Goal: Task Accomplishment & Management: Complete application form

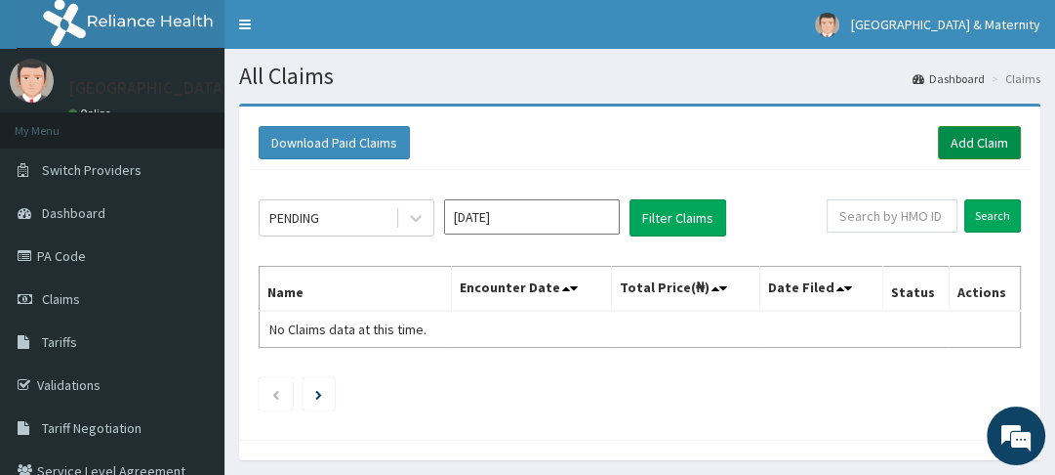
click at [961, 148] on link "Add Claim" at bounding box center [979, 142] width 83 height 33
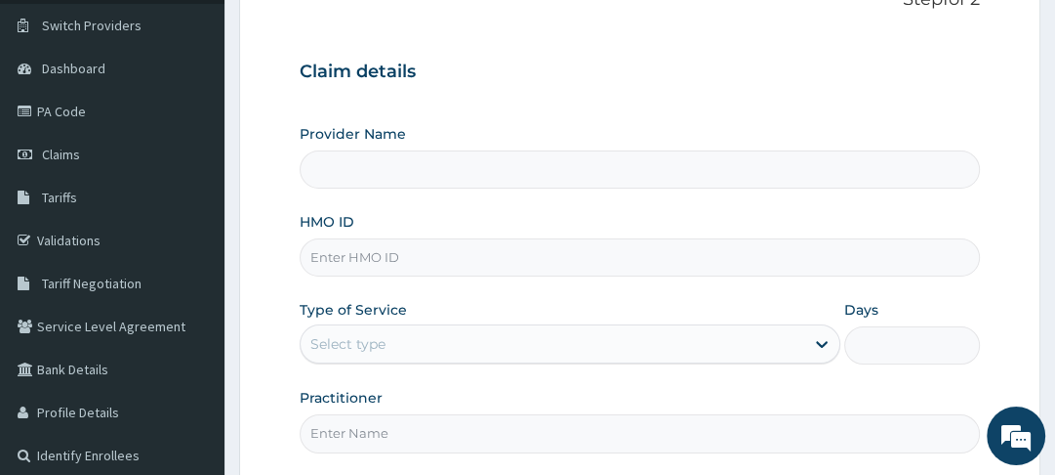
scroll to position [184, 0]
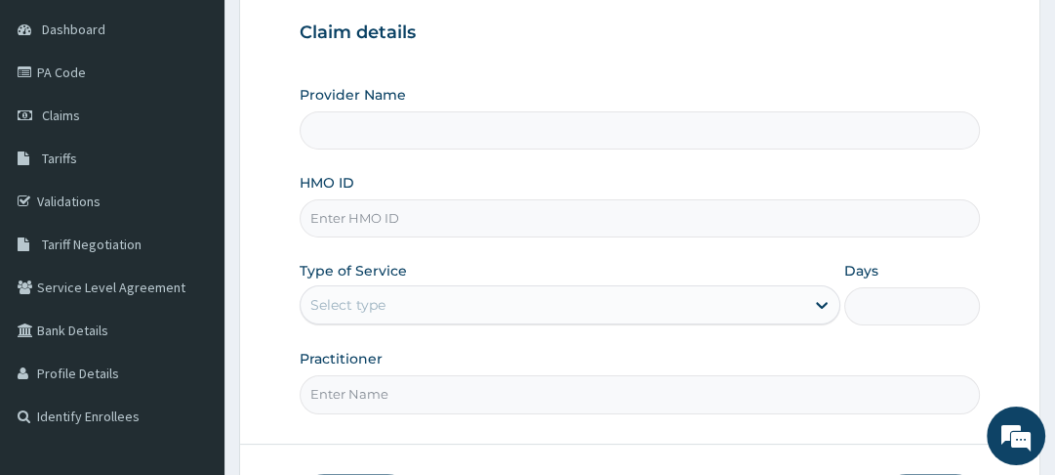
click at [484, 221] on input "HMO ID" at bounding box center [640, 218] width 680 height 38
type input "Ewekoro Hospital"
type input "WML/10040/B"
click at [824, 299] on icon at bounding box center [822, 305] width 20 height 20
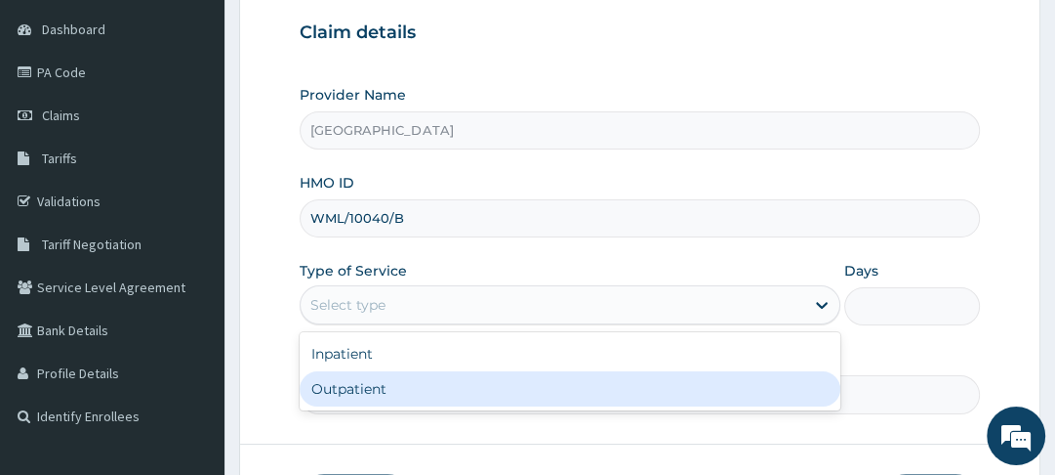
click at [651, 394] on div "Outpatient" at bounding box center [570, 388] width 541 height 35
type input "1"
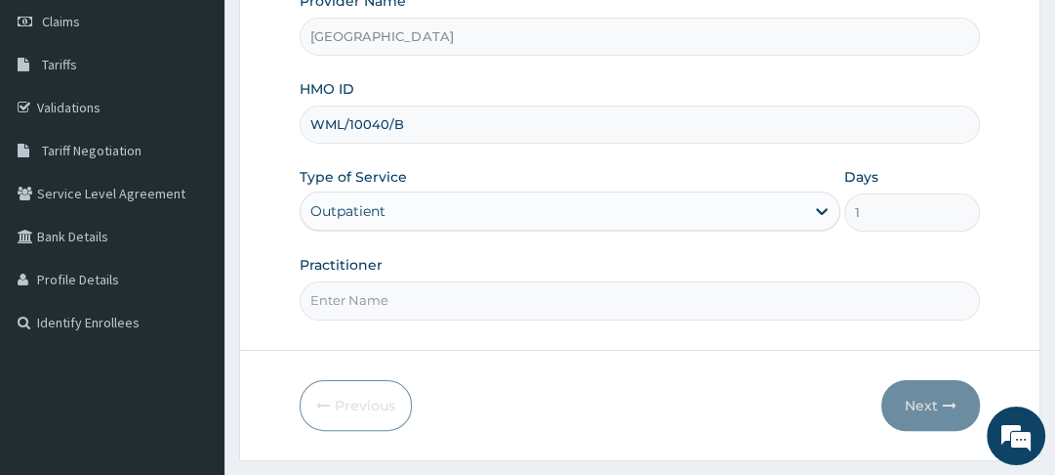
scroll to position [325, 0]
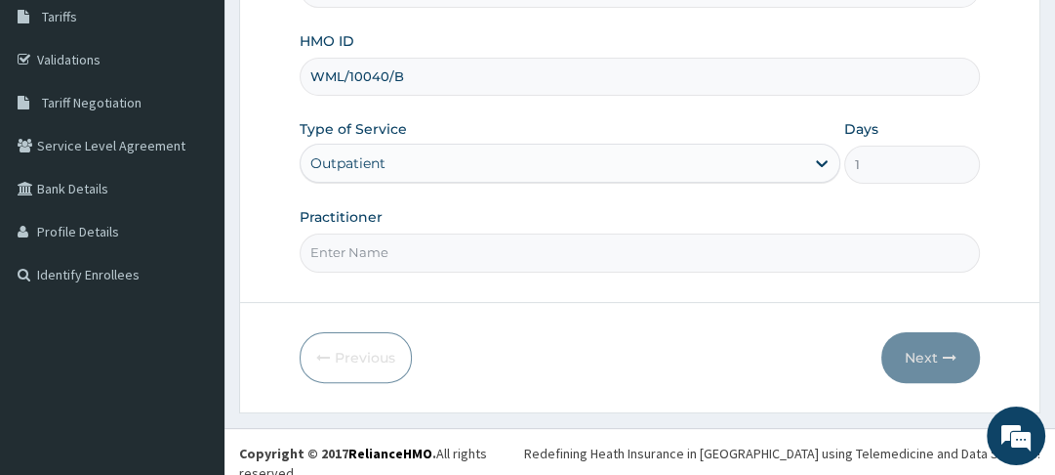
click at [704, 250] on input "Practitioner" at bounding box center [640, 252] width 680 height 38
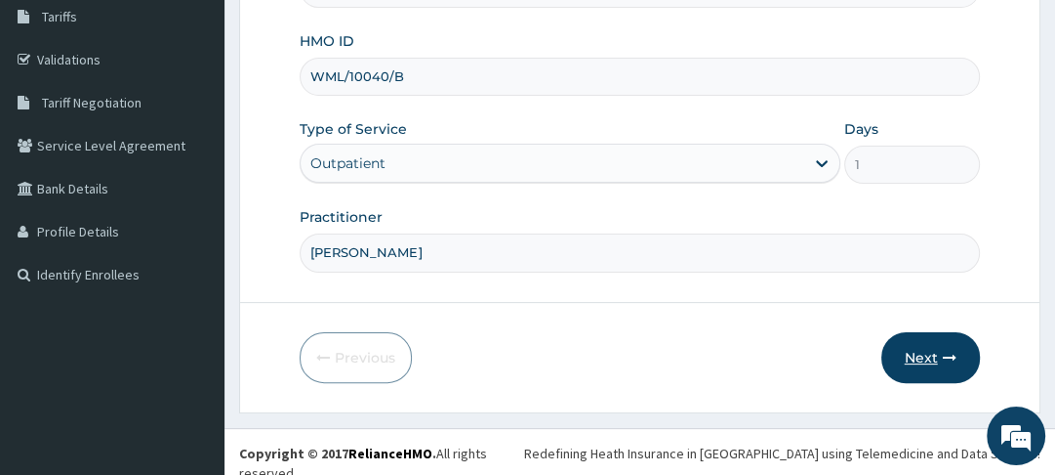
type input "MOSES"
click at [943, 347] on button "Next" at bounding box center [931, 357] width 99 height 51
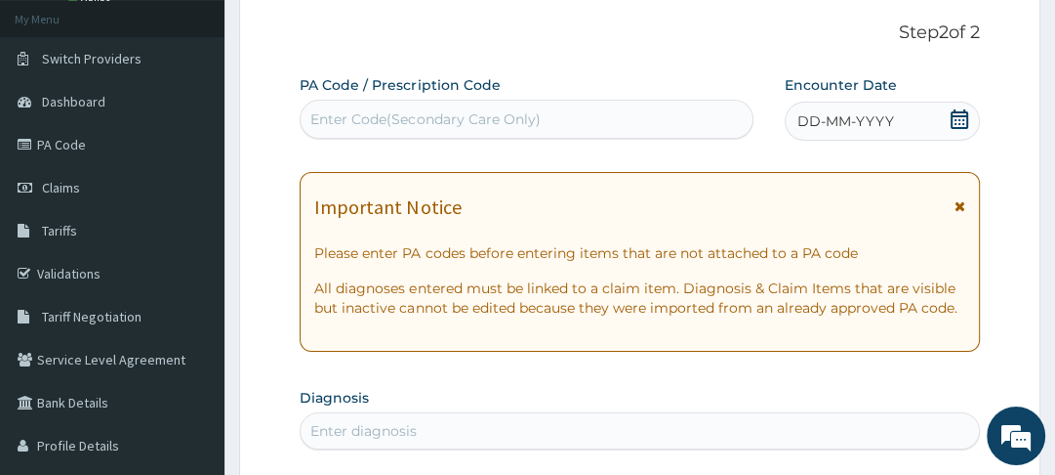
scroll to position [110, 0]
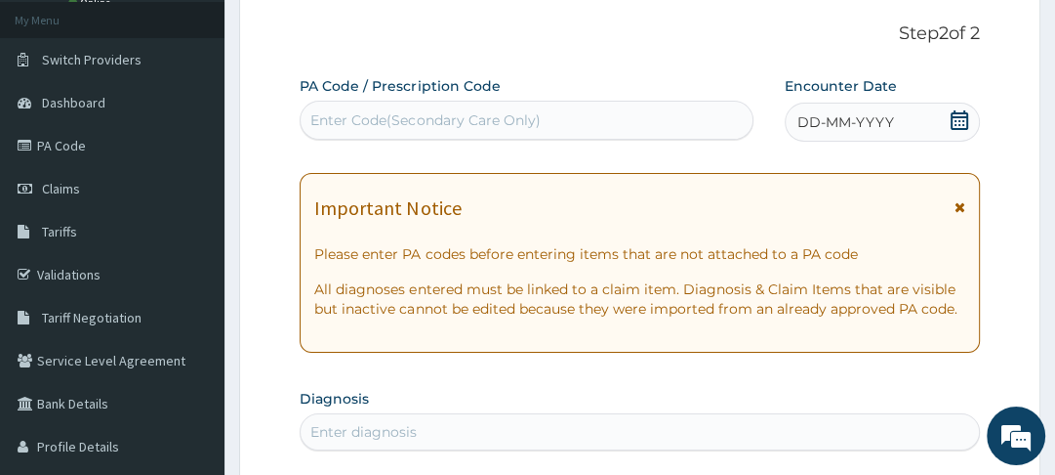
click at [957, 202] on icon at bounding box center [960, 207] width 11 height 14
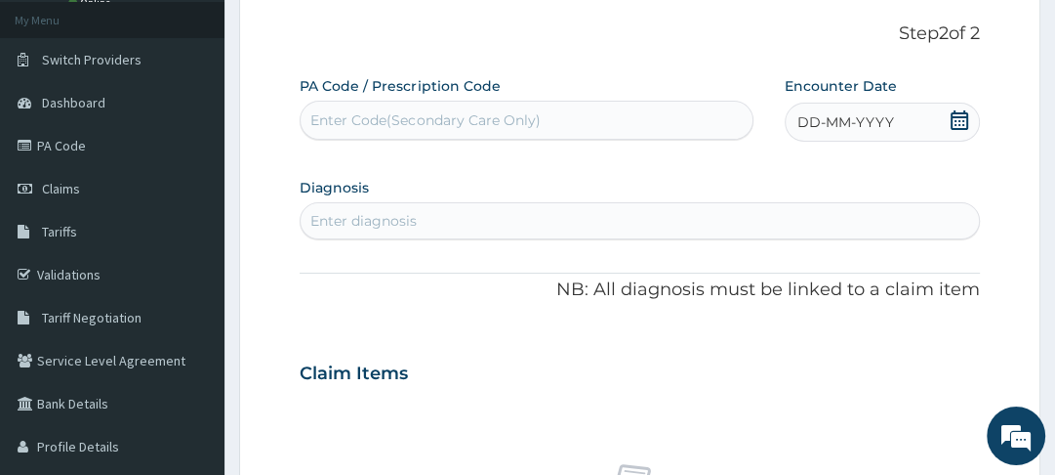
click at [953, 110] on icon at bounding box center [960, 120] width 18 height 20
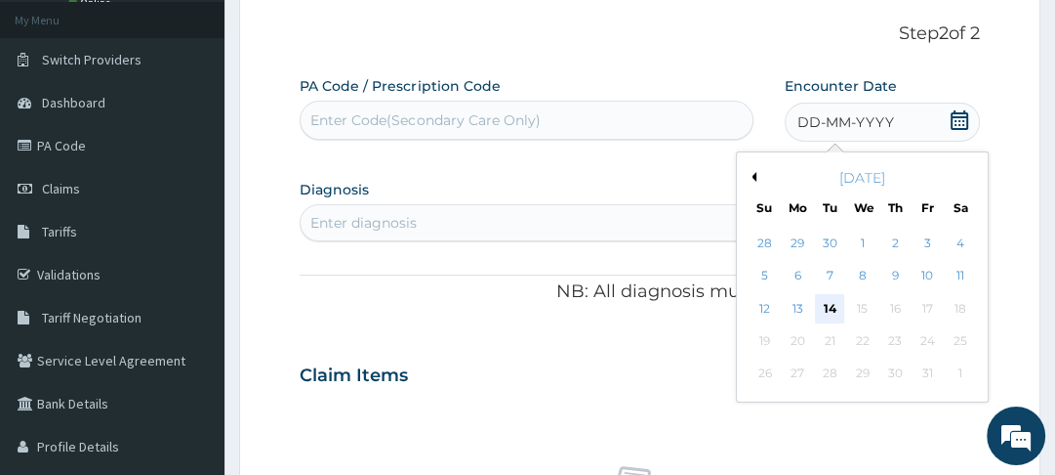
click at [835, 306] on div "14" at bounding box center [830, 308] width 29 height 29
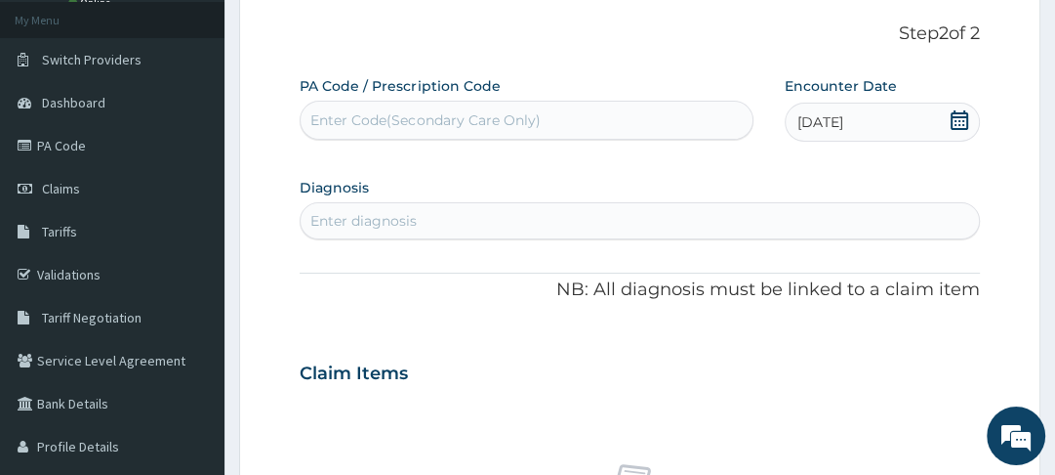
click at [351, 215] on div "Enter diagnosis" at bounding box center [363, 221] width 106 height 20
click at [335, 211] on div "Enter diagnosis" at bounding box center [363, 221] width 106 height 20
click at [340, 215] on div "P P" at bounding box center [640, 220] width 678 height 31
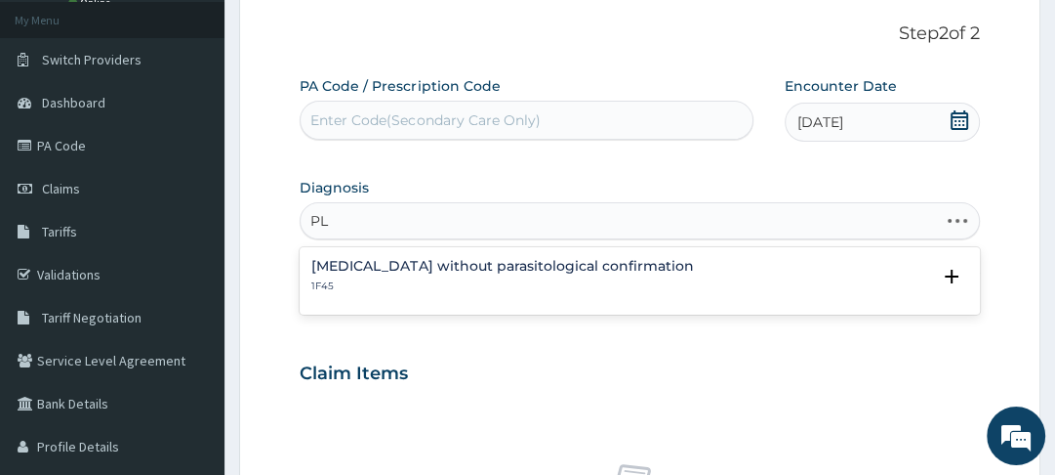
type input "P"
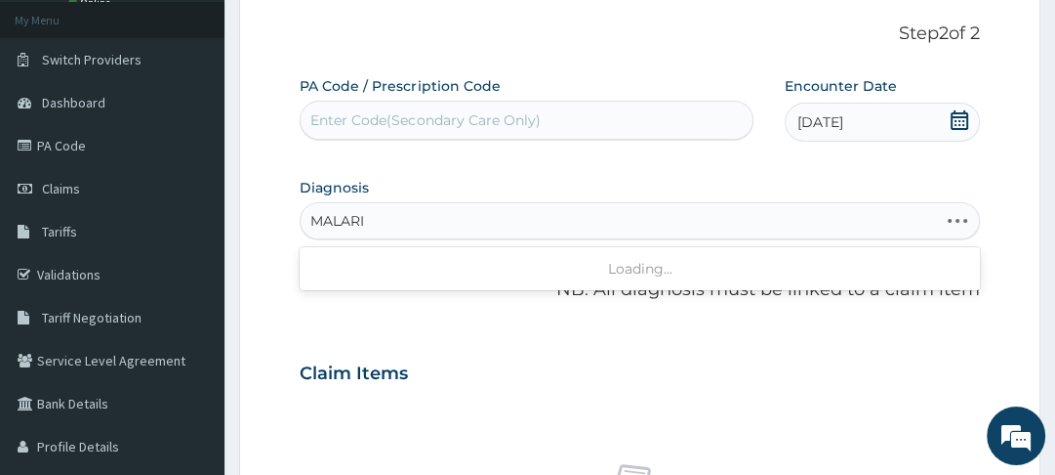
type input "MALARIA"
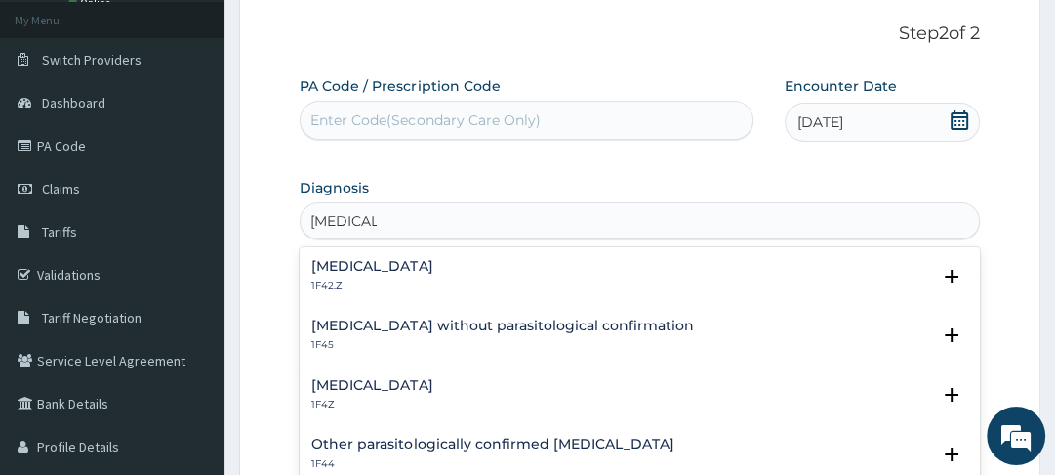
click at [380, 387] on h4 "Malaria, unspecified" at bounding box center [371, 385] width 121 height 15
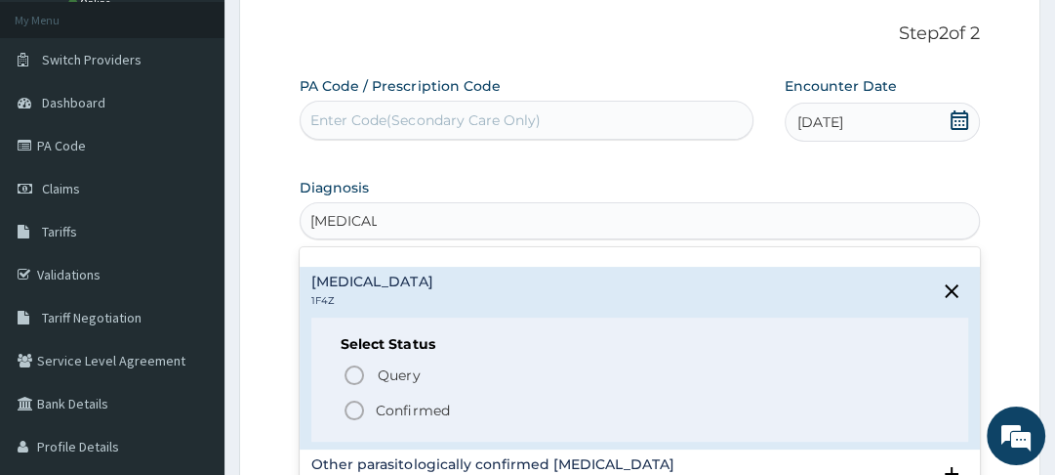
scroll to position [105, 0]
click at [365, 414] on icon "status option filled" at bounding box center [354, 407] width 23 height 23
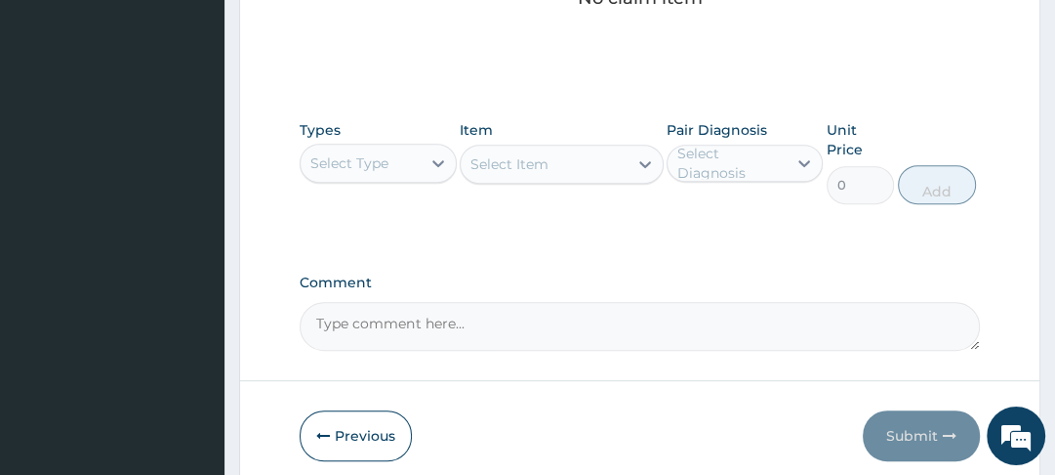
scroll to position [663, 0]
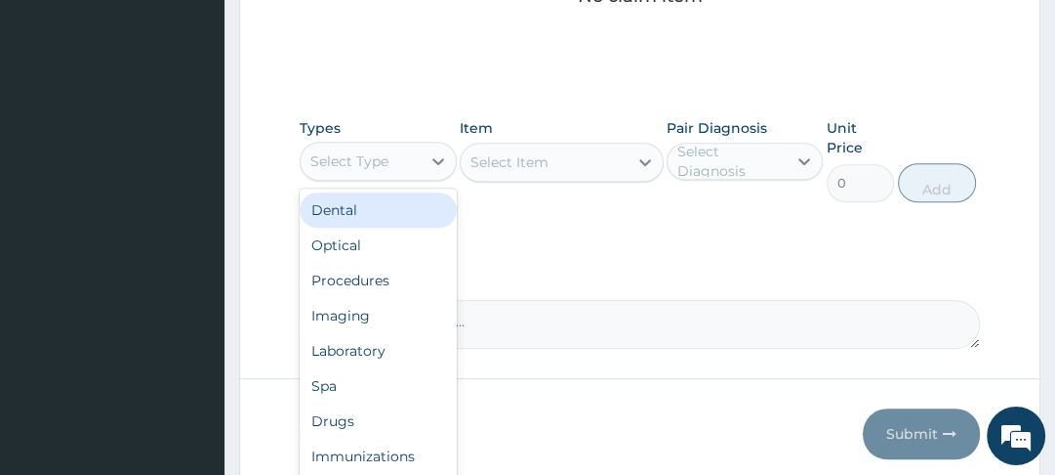
click at [371, 274] on div "Procedures" at bounding box center [378, 280] width 156 height 35
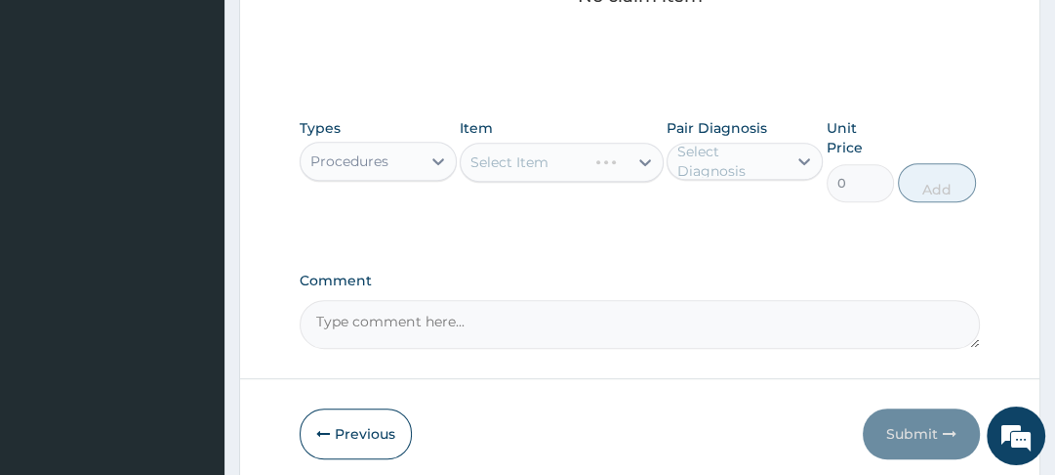
click at [372, 272] on label "Comment" at bounding box center [640, 280] width 680 height 17
click at [372, 300] on textarea "Comment" at bounding box center [640, 324] width 680 height 49
click at [638, 152] on div "Select Item" at bounding box center [562, 162] width 204 height 39
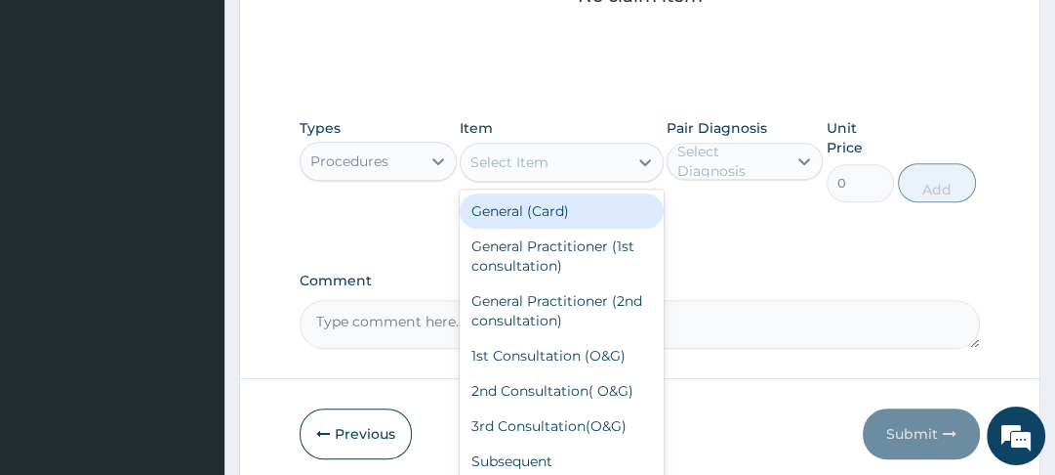
click at [555, 206] on div "General (Card)" at bounding box center [562, 210] width 204 height 35
type input "2000"
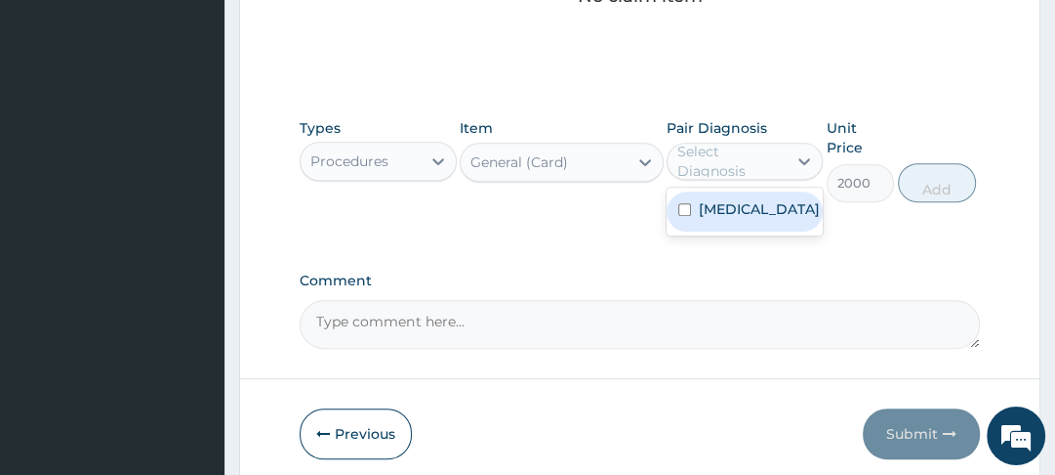
click at [702, 214] on label "Malaria, unspecified" at bounding box center [759, 209] width 121 height 20
checkbox input "true"
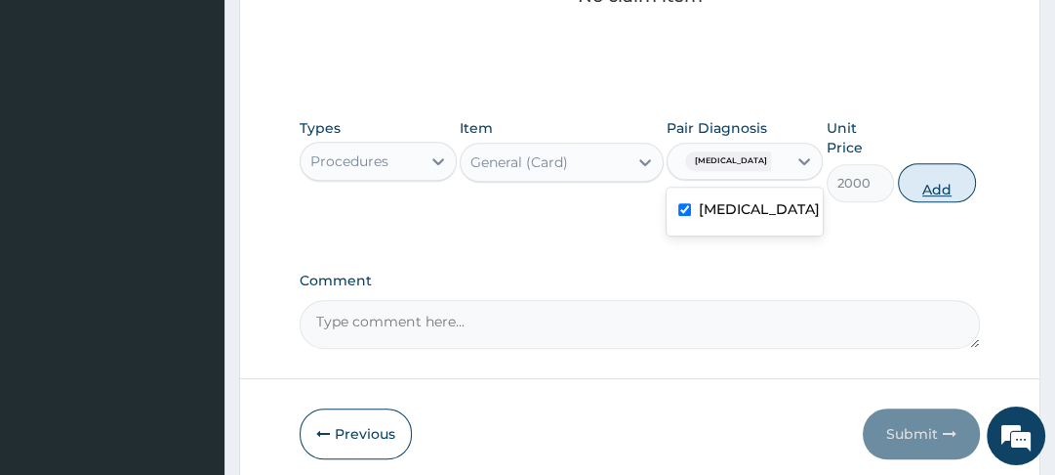
click at [922, 188] on button "Add" at bounding box center [937, 182] width 78 height 39
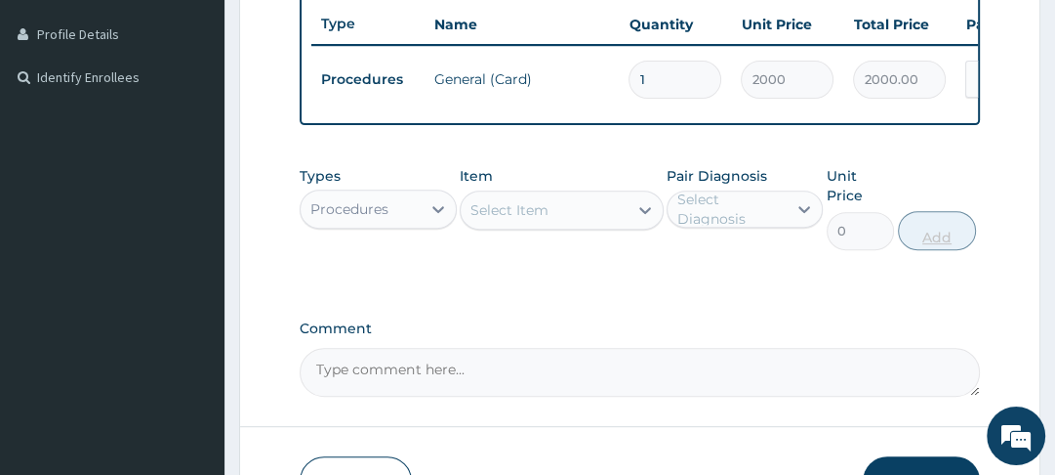
scroll to position [529, 0]
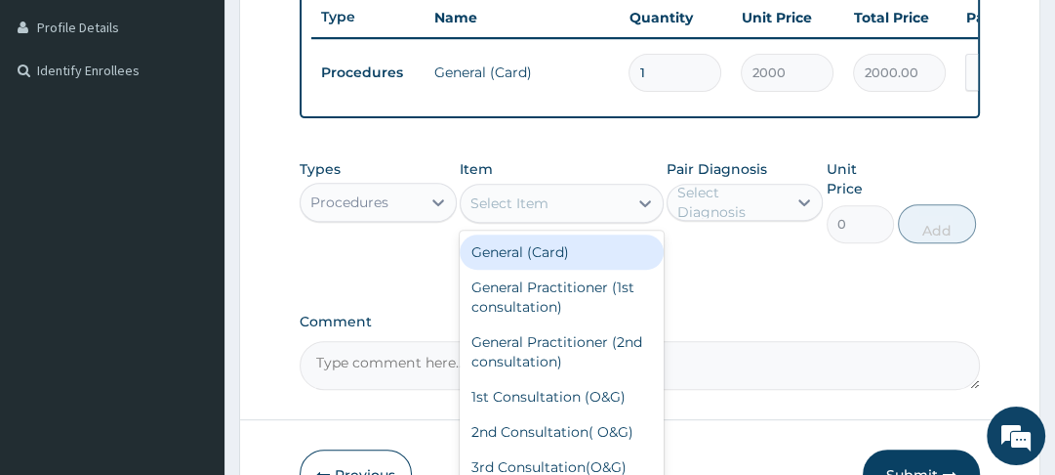
click at [549, 311] on div "General Practitioner (1st consultation)" at bounding box center [562, 296] width 204 height 55
type input "3000"
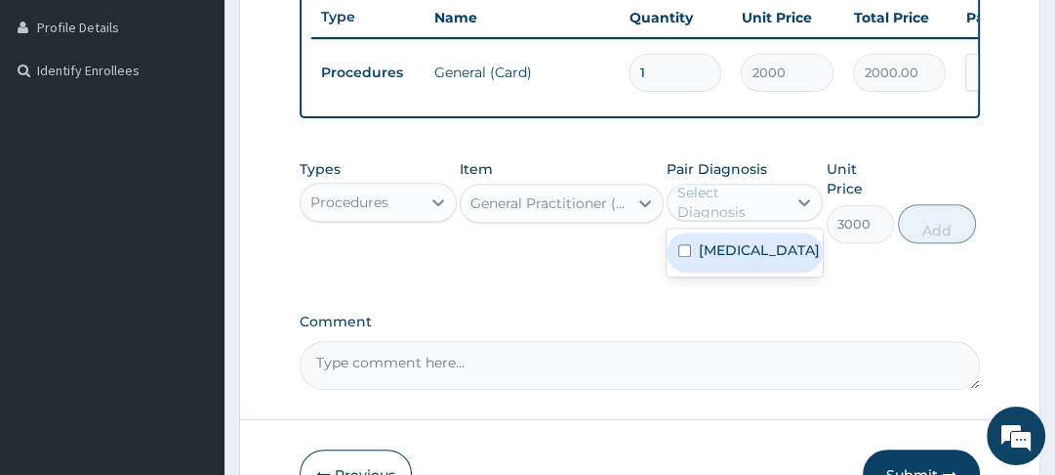
click at [688, 257] on input "checkbox" at bounding box center [685, 250] width 13 height 13
checkbox input "true"
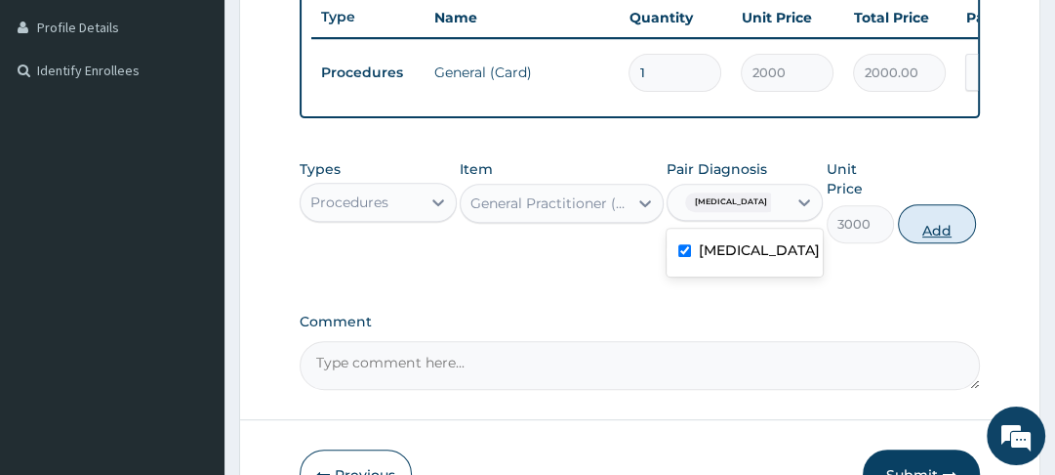
click at [938, 243] on button "Add" at bounding box center [937, 223] width 78 height 39
type input "0"
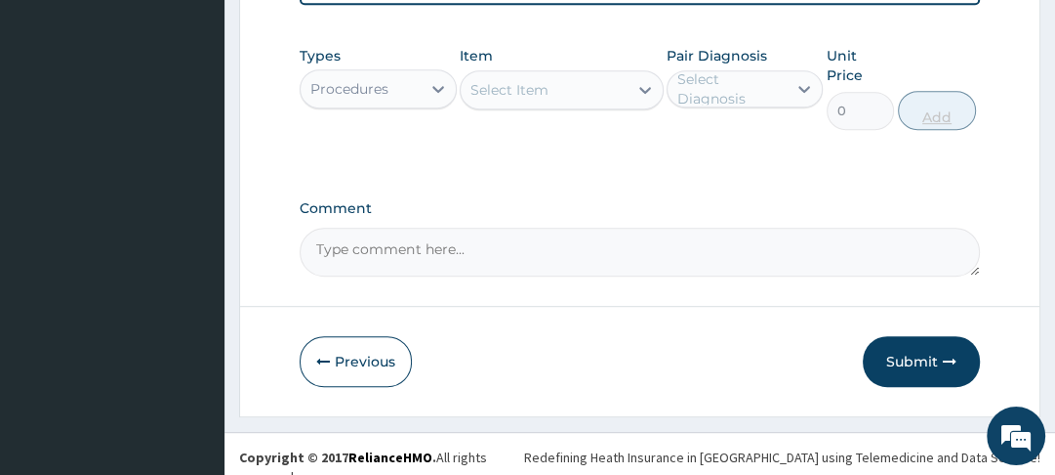
scroll to position [711, 0]
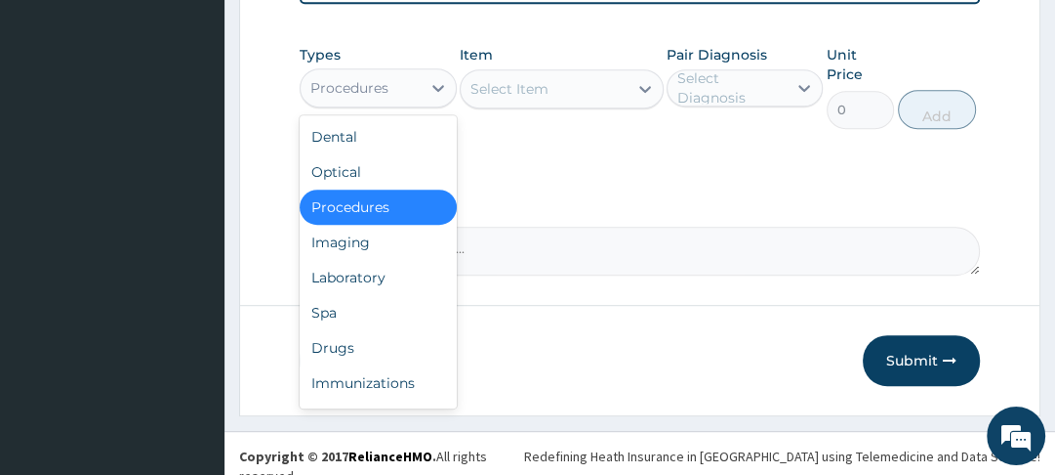
click at [348, 355] on div "Drugs" at bounding box center [378, 347] width 156 height 35
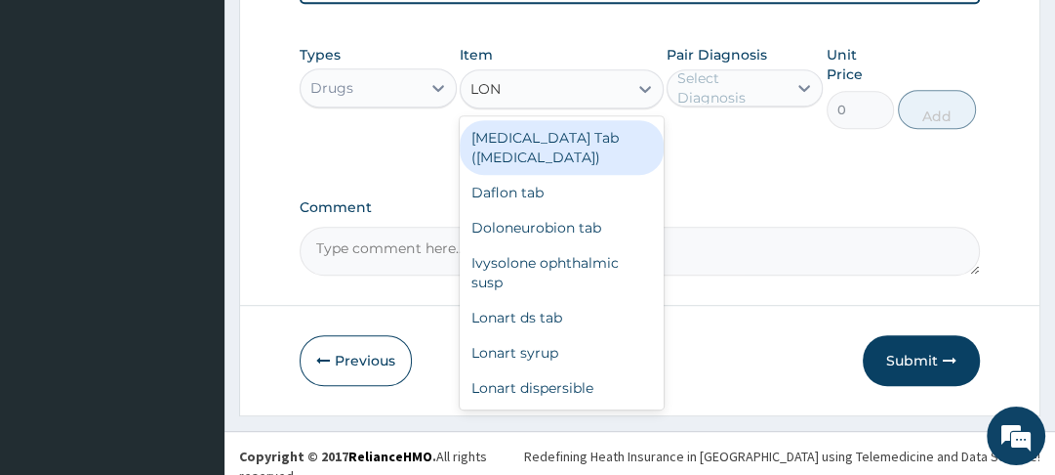
type input "LONA"
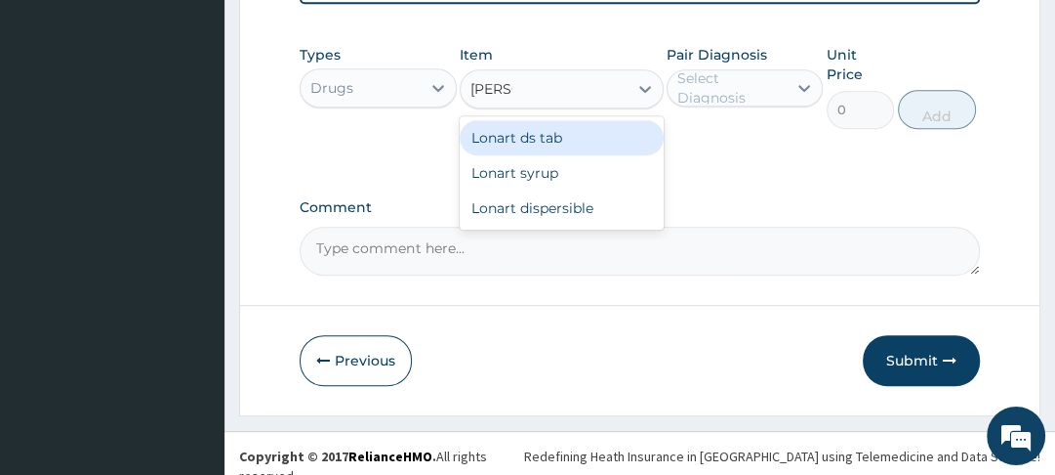
click at [570, 151] on div "Lonart ds tab" at bounding box center [562, 137] width 204 height 35
type input "900"
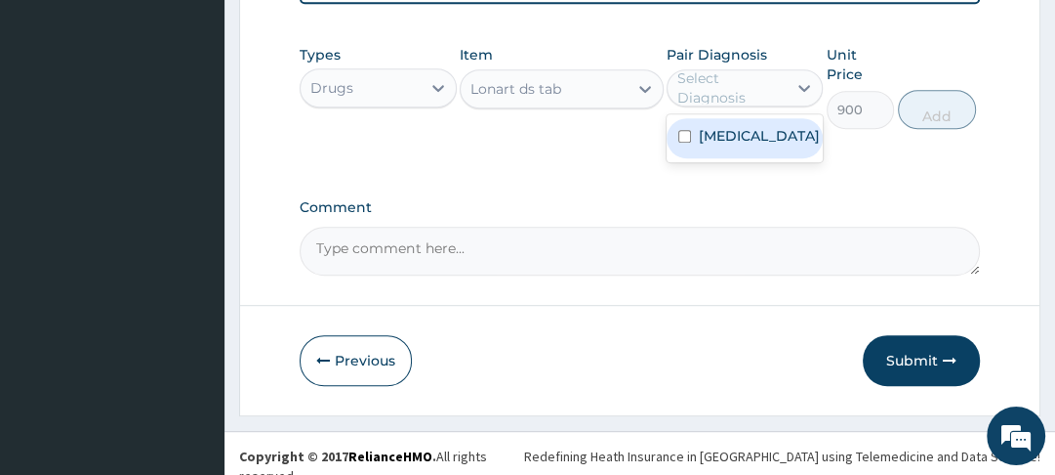
click at [701, 145] on label "Malaria, unspecified" at bounding box center [759, 136] width 121 height 20
checkbox input "true"
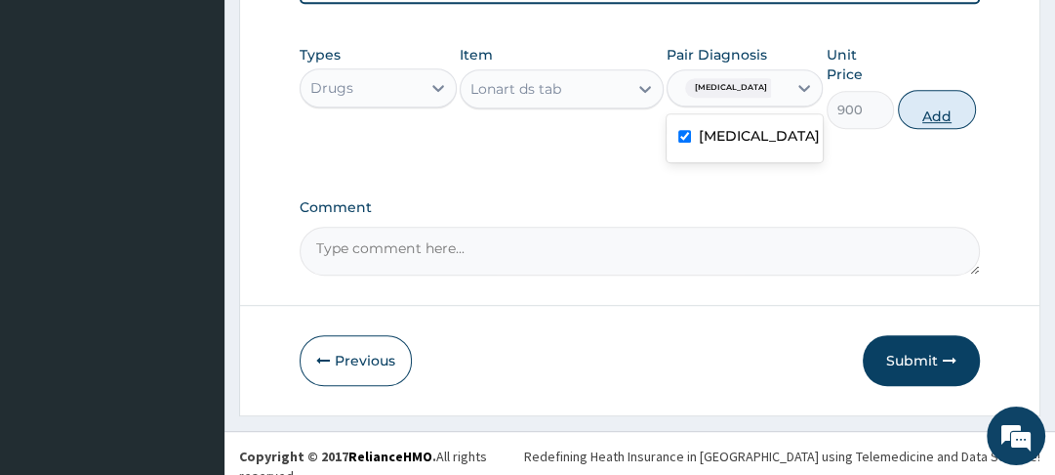
click at [944, 128] on button "Add" at bounding box center [937, 109] width 78 height 39
type input "0"
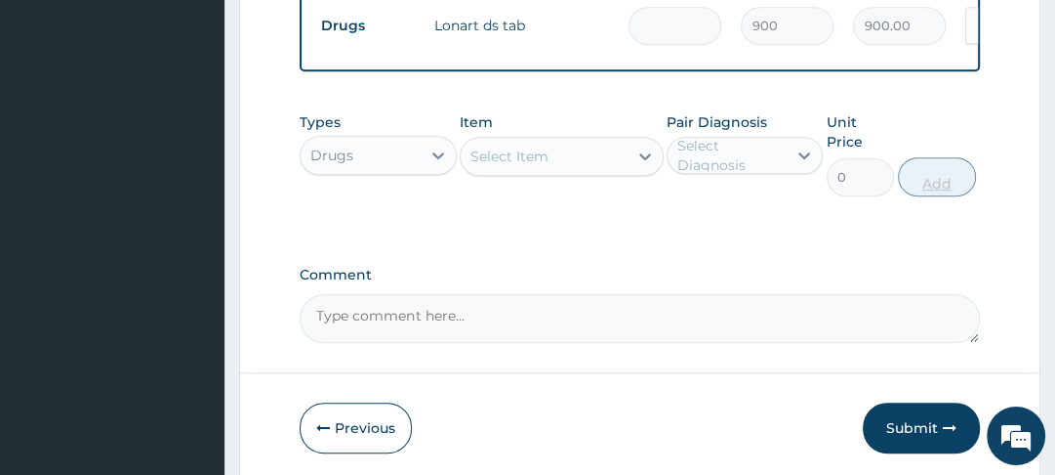
type input "0.00"
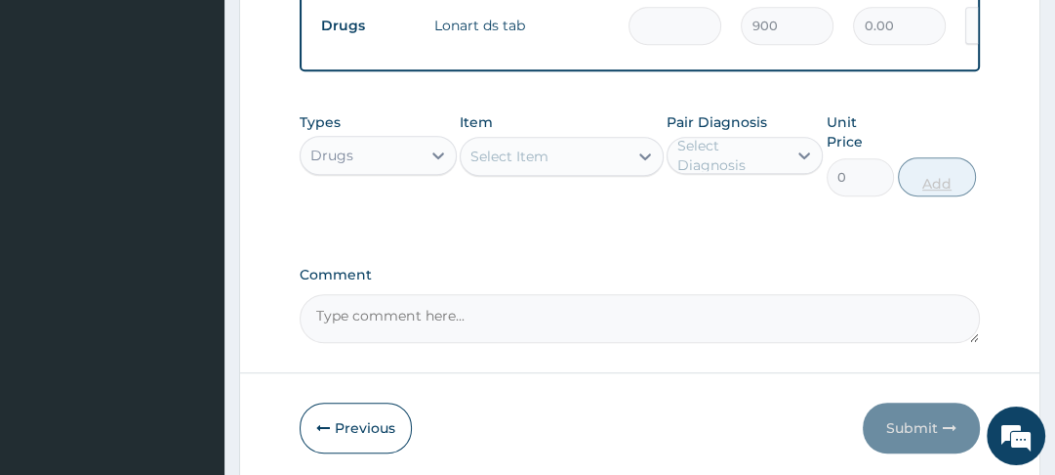
type input "6"
type input "5400.00"
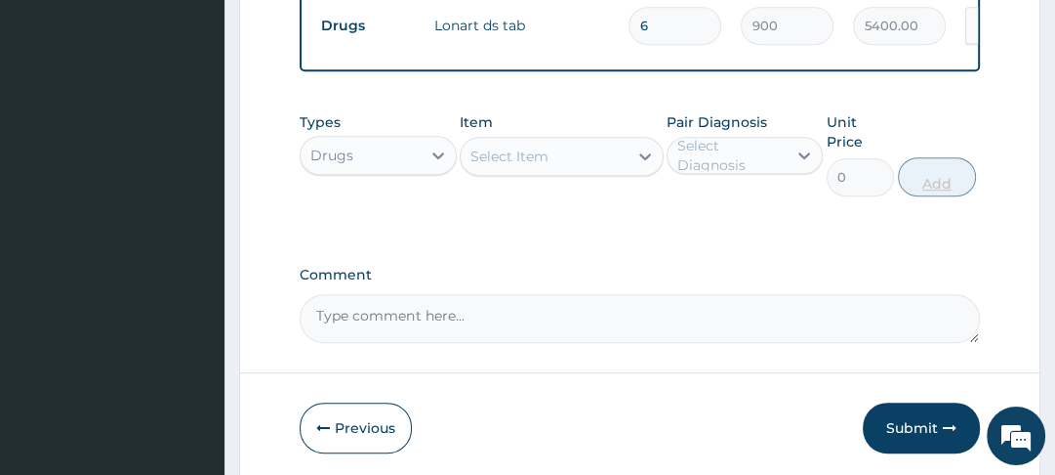
type input "6"
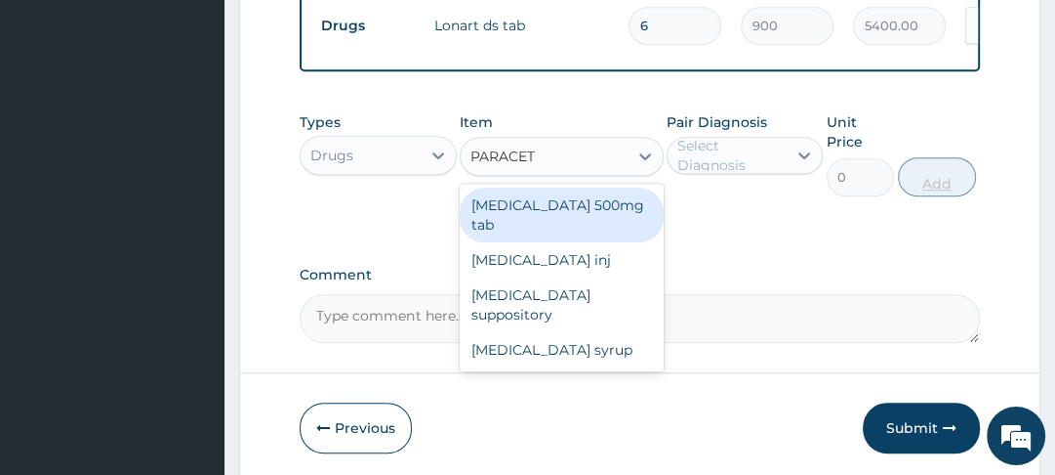
type input "PARACETA"
click at [608, 212] on div "Paracetamol 500mg tab" at bounding box center [562, 214] width 204 height 55
type input "10"
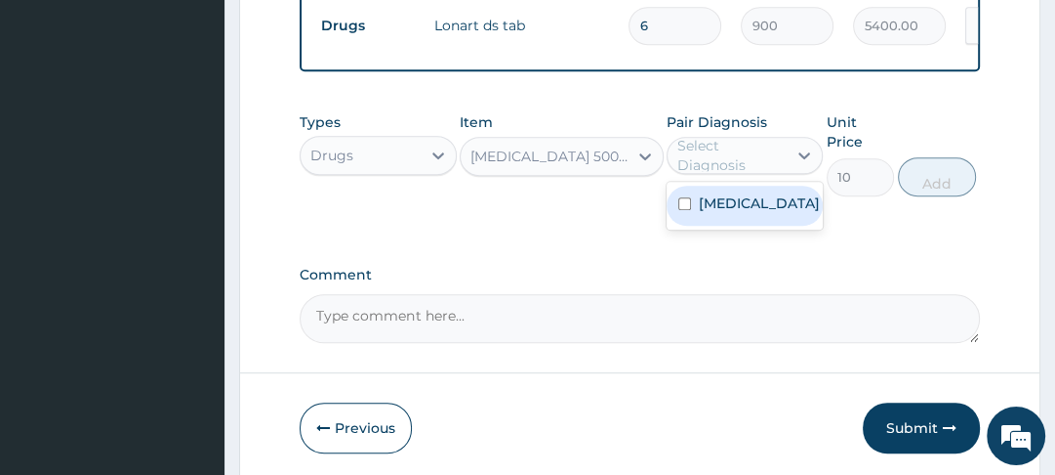
click at [707, 213] on label "Malaria, unspecified" at bounding box center [759, 203] width 121 height 20
checkbox input "true"
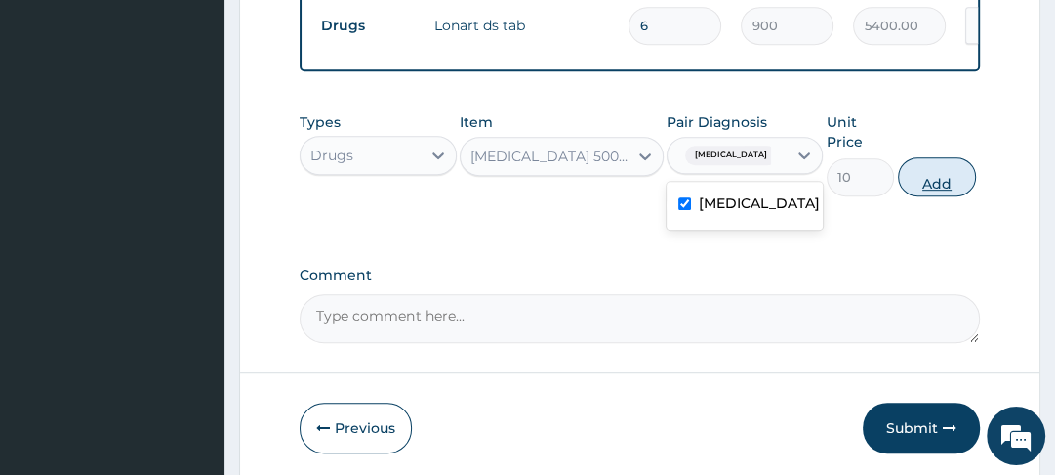
click at [936, 195] on button "Add" at bounding box center [937, 176] width 78 height 39
type input "0"
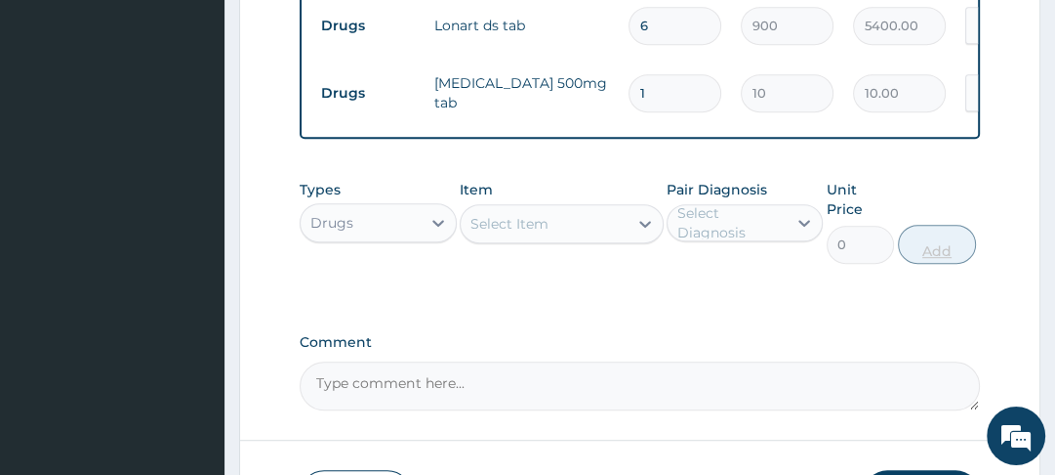
type input "18"
type input "180.00"
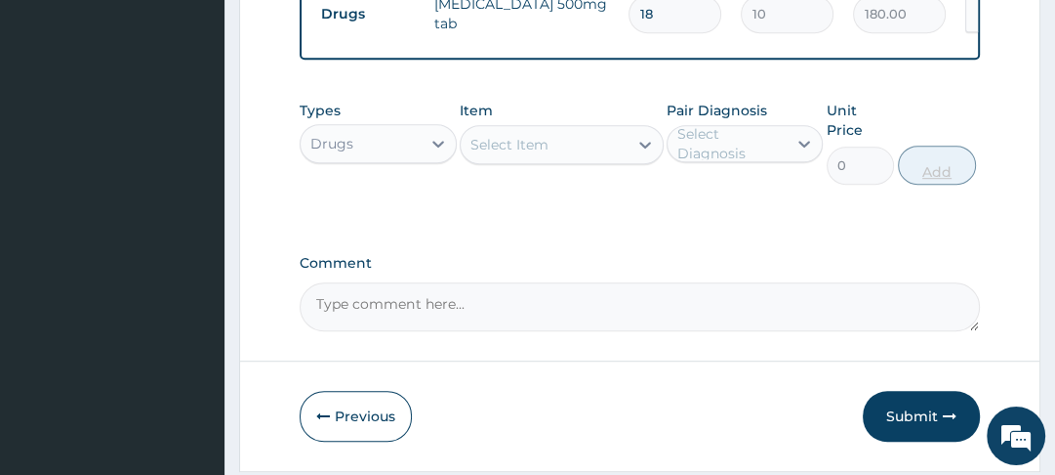
scroll to position [859, 0]
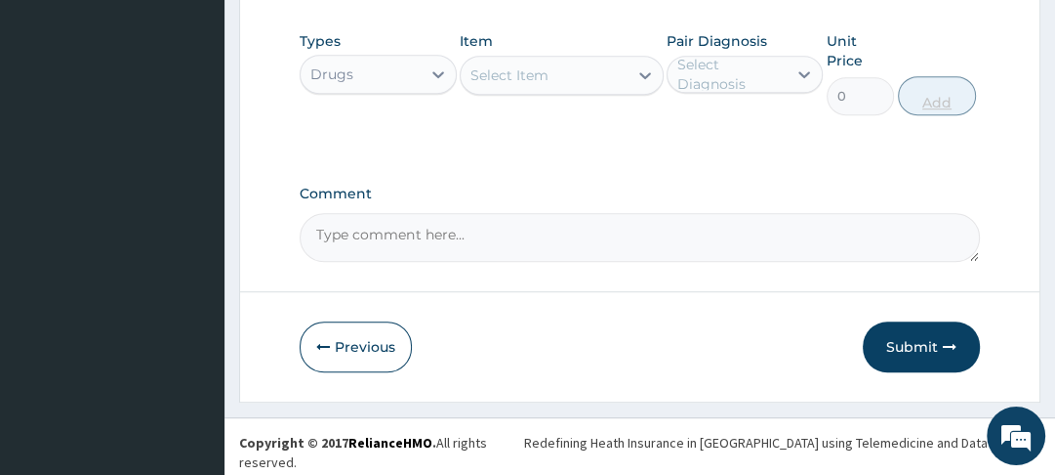
type input "18"
type input "IB"
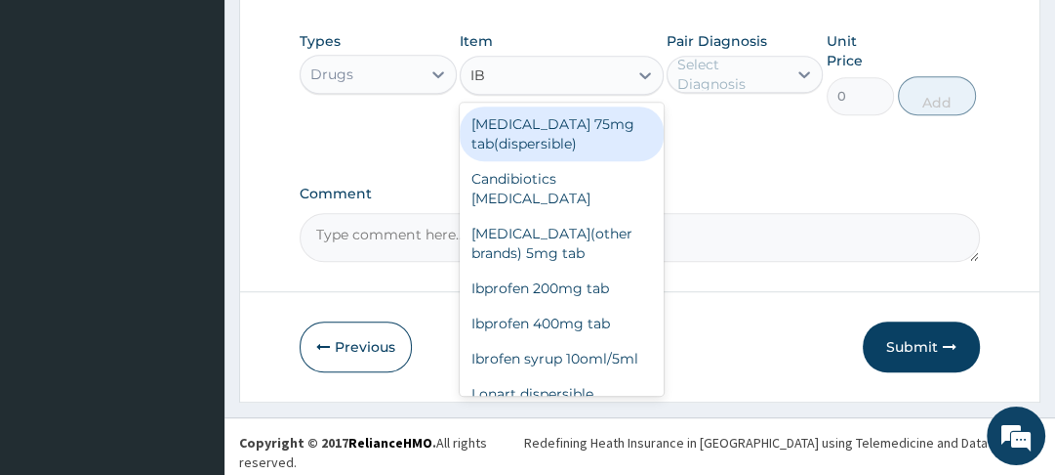
click at [592, 311] on div "Ibprofen 400mg tab" at bounding box center [562, 323] width 204 height 35
type input "20"
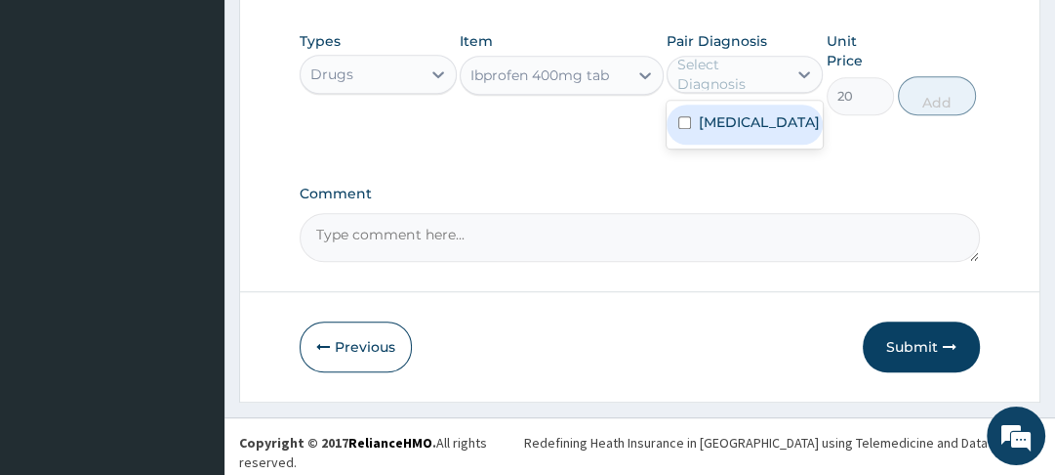
click at [702, 132] on label "Malaria, unspecified" at bounding box center [759, 122] width 121 height 20
checkbox input "true"
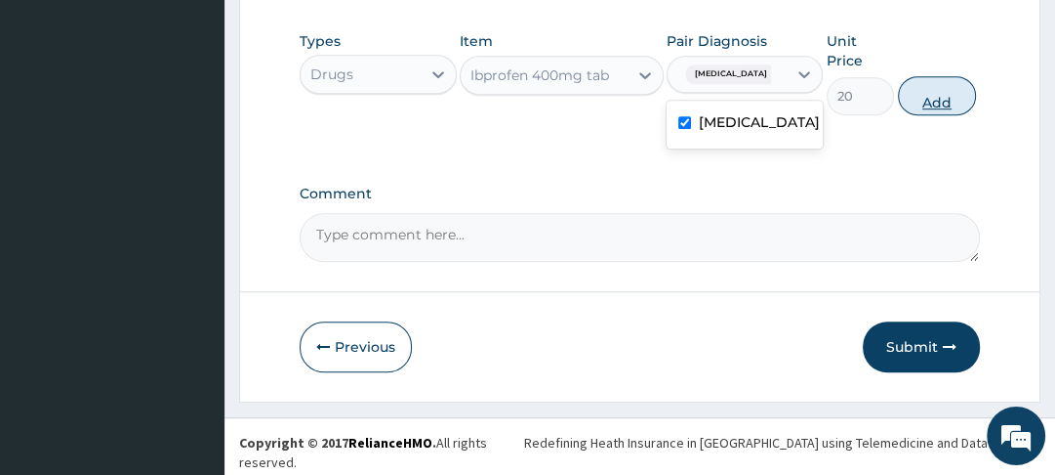
click at [937, 115] on button "Add" at bounding box center [937, 95] width 78 height 39
type input "0"
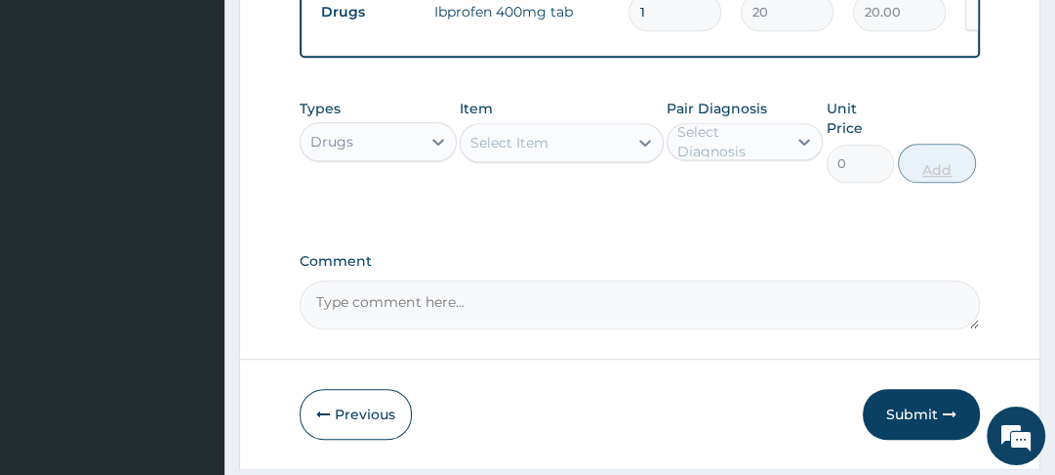
scroll to position [849, 0]
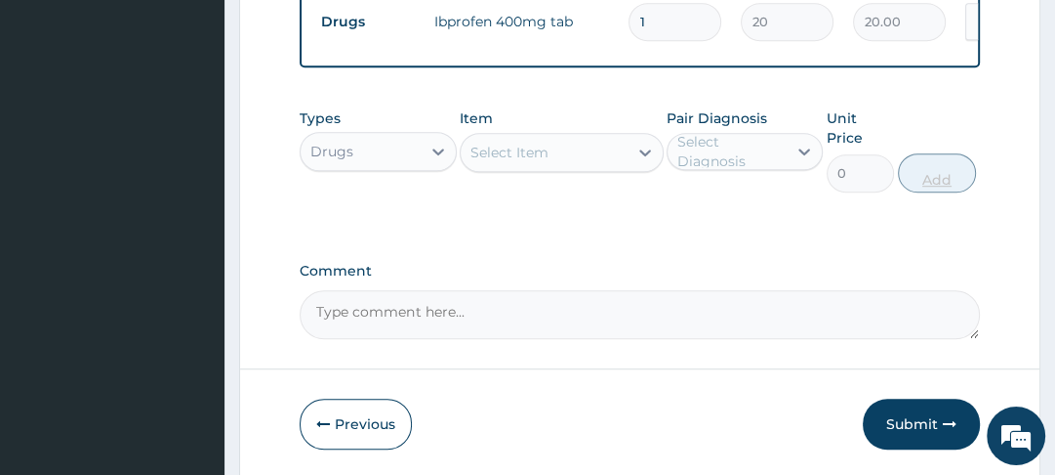
type input "10"
type input "200.00"
type input "10"
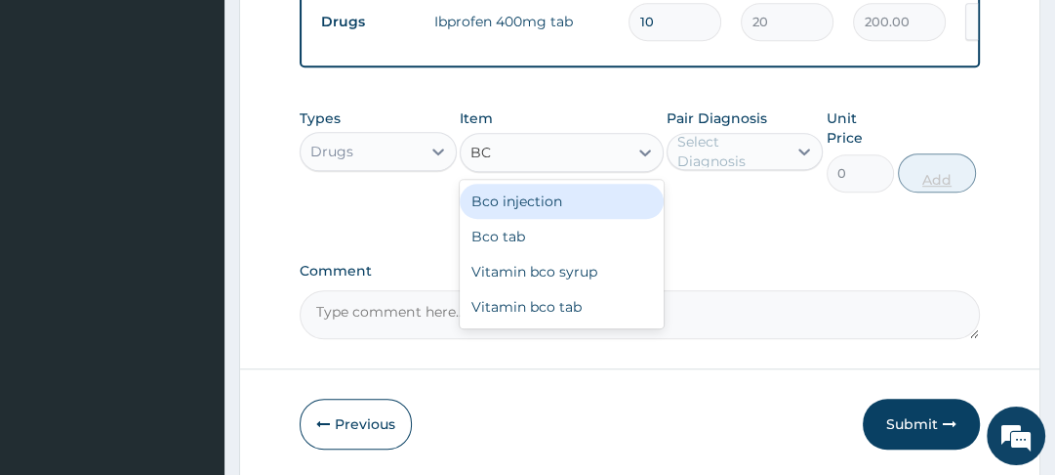
type input "BCO"
click at [509, 246] on div "Bco tab" at bounding box center [562, 236] width 204 height 35
type input "18"
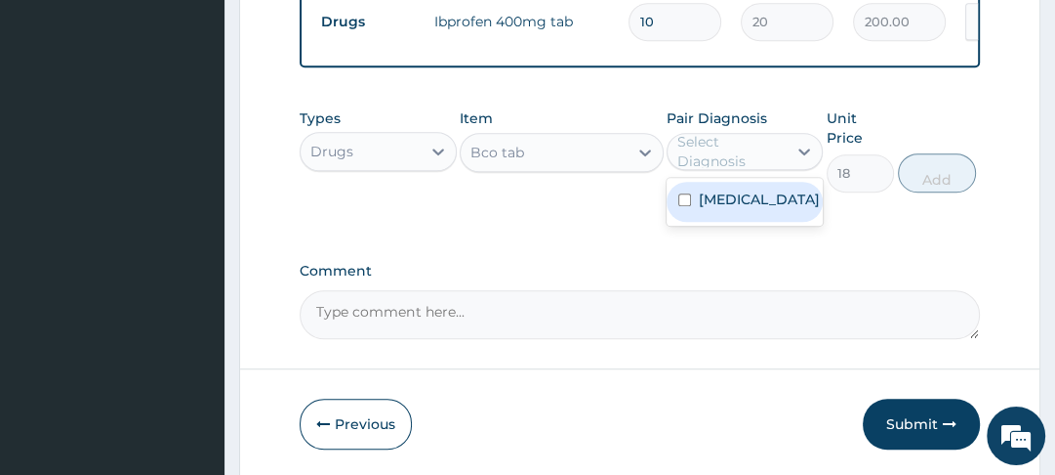
click at [711, 209] on label "Malaria, unspecified" at bounding box center [759, 199] width 121 height 20
checkbox input "true"
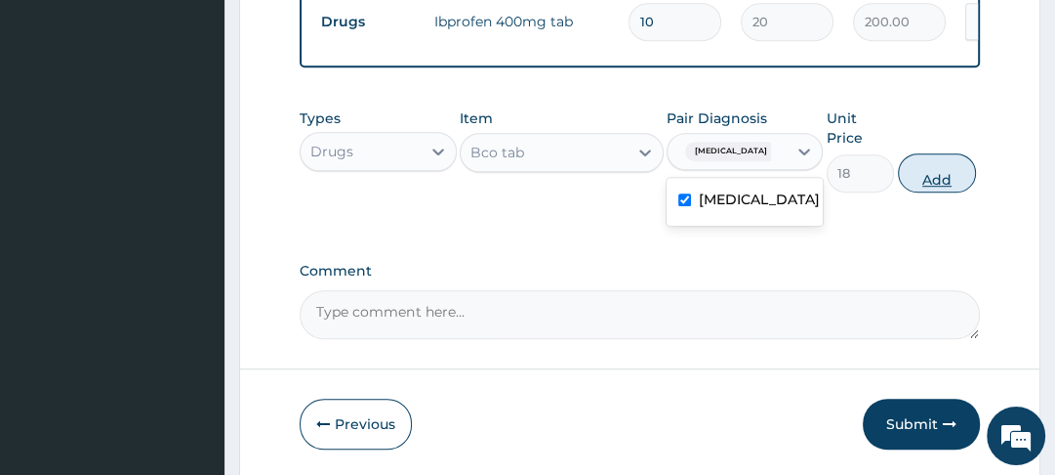
click at [938, 192] on button "Add" at bounding box center [937, 172] width 78 height 39
type input "0"
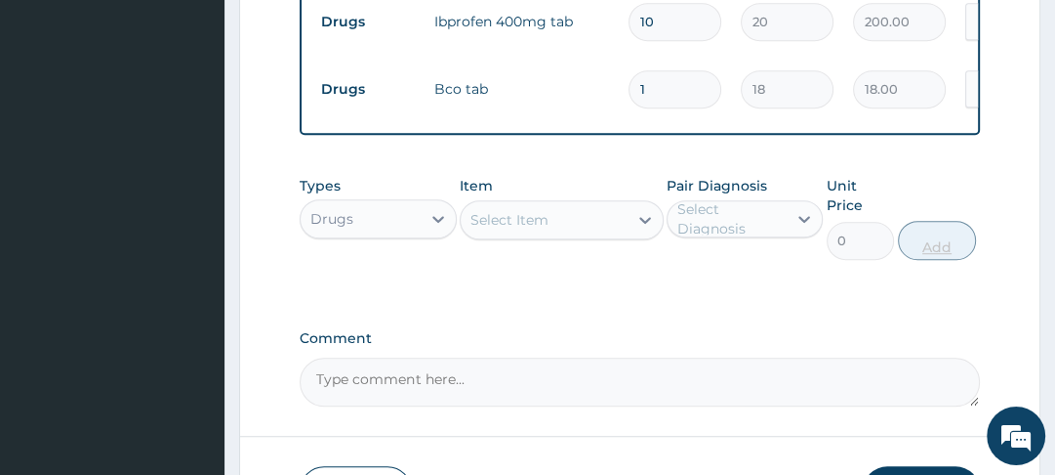
type input "14"
type input "252.00"
type input "14"
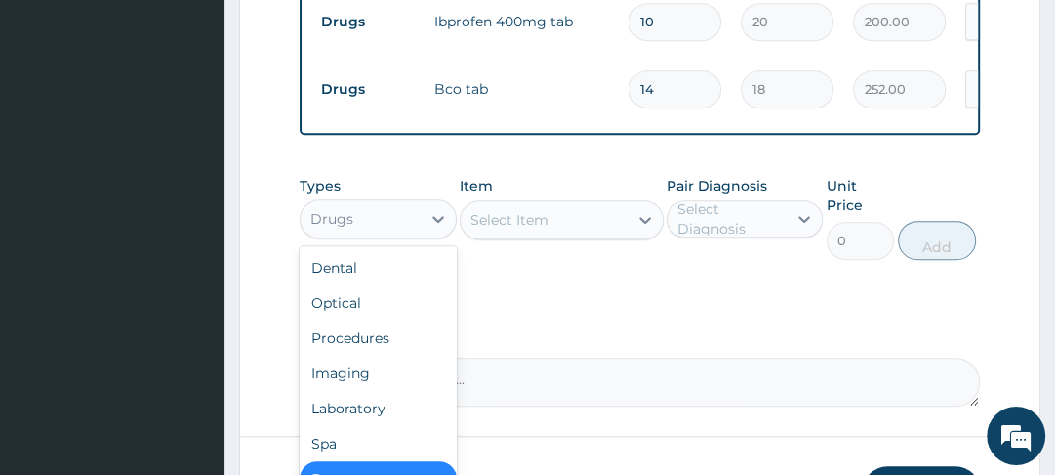
click at [373, 418] on div "Laboratory" at bounding box center [378, 408] width 156 height 35
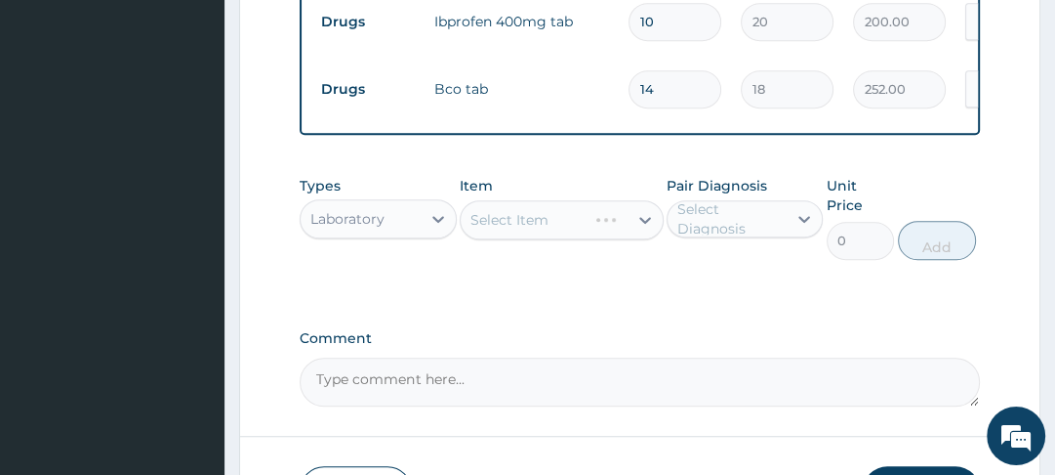
click at [644, 227] on div "Select Item" at bounding box center [562, 219] width 204 height 39
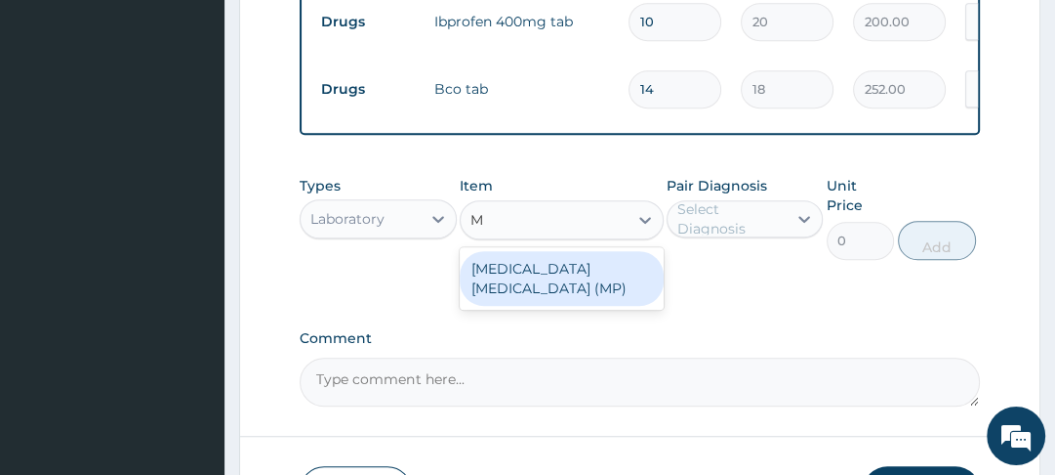
type input "MP"
click at [608, 285] on div "MALARIA PARASITE (MP)" at bounding box center [562, 278] width 204 height 55
type input "1400"
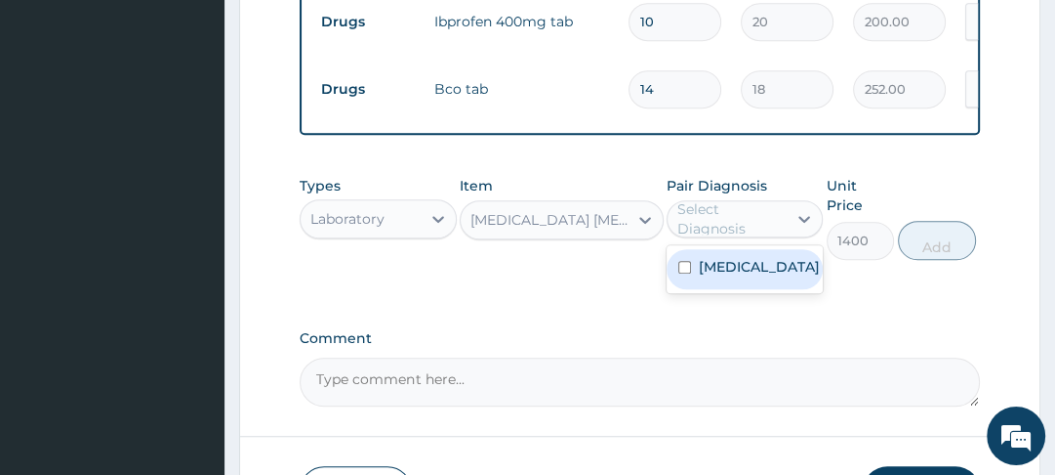
click at [711, 276] on label "Malaria, unspecified" at bounding box center [759, 267] width 121 height 20
checkbox input "true"
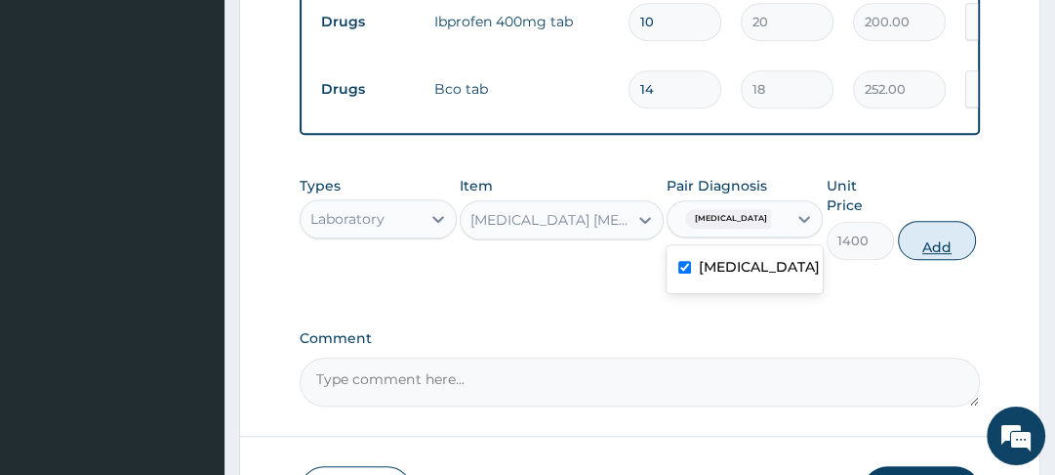
click at [949, 254] on button "Add" at bounding box center [937, 240] width 78 height 39
type input "0"
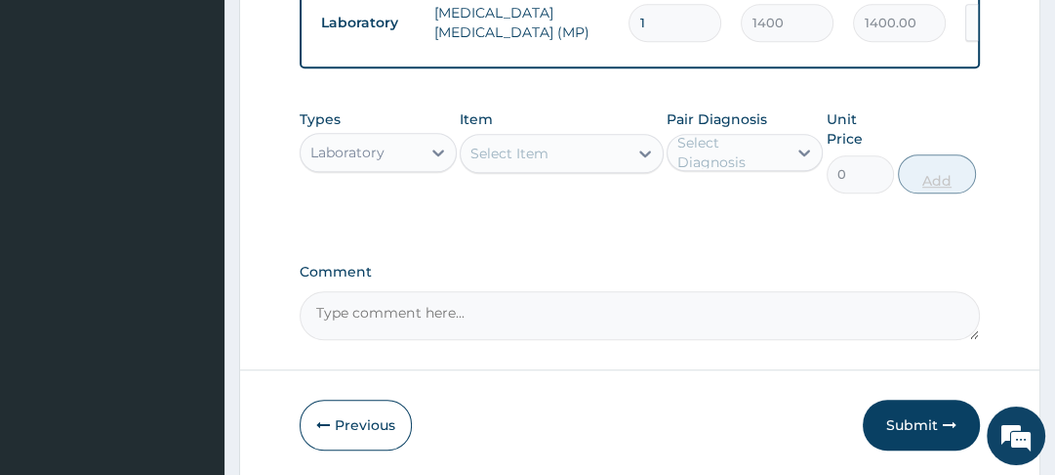
scroll to position [992, 0]
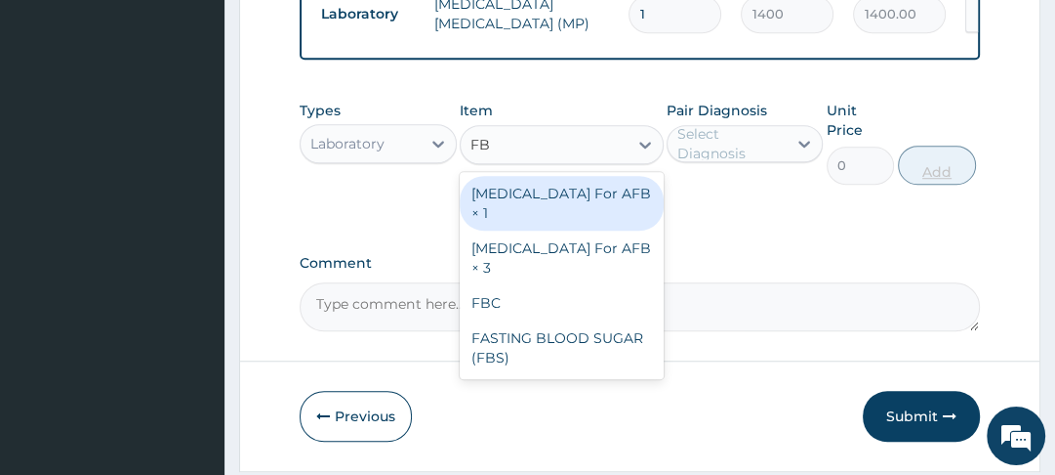
type input "FBC"
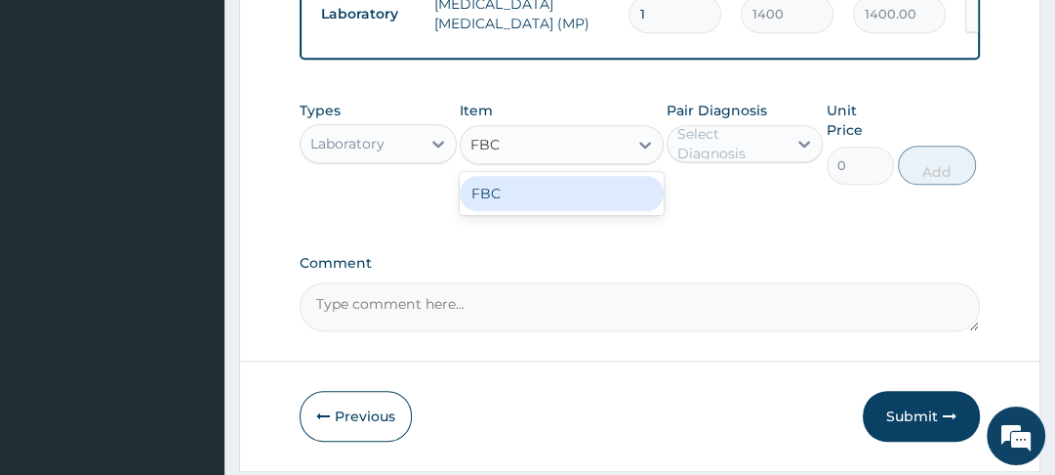
click at [527, 203] on div "FBC" at bounding box center [562, 193] width 204 height 35
type input "4000"
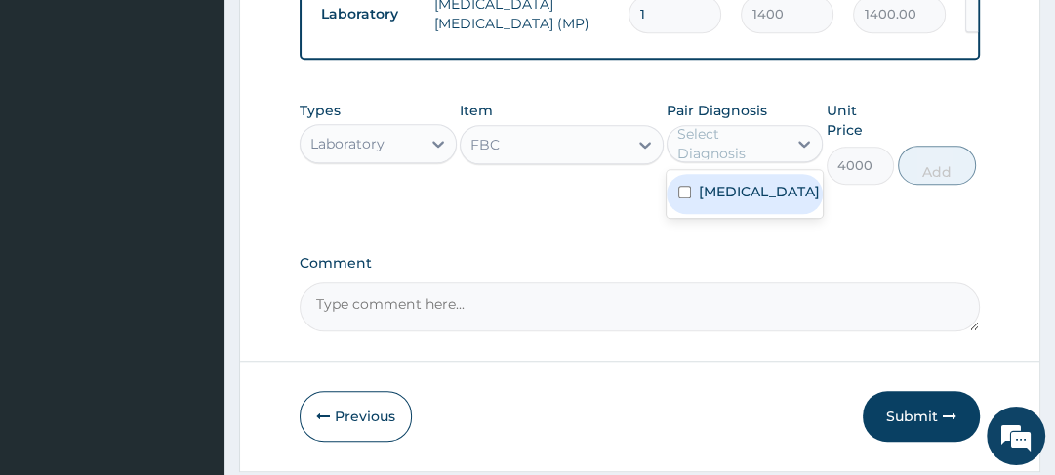
click at [689, 198] on input "checkbox" at bounding box center [685, 192] width 13 height 13
checkbox input "true"
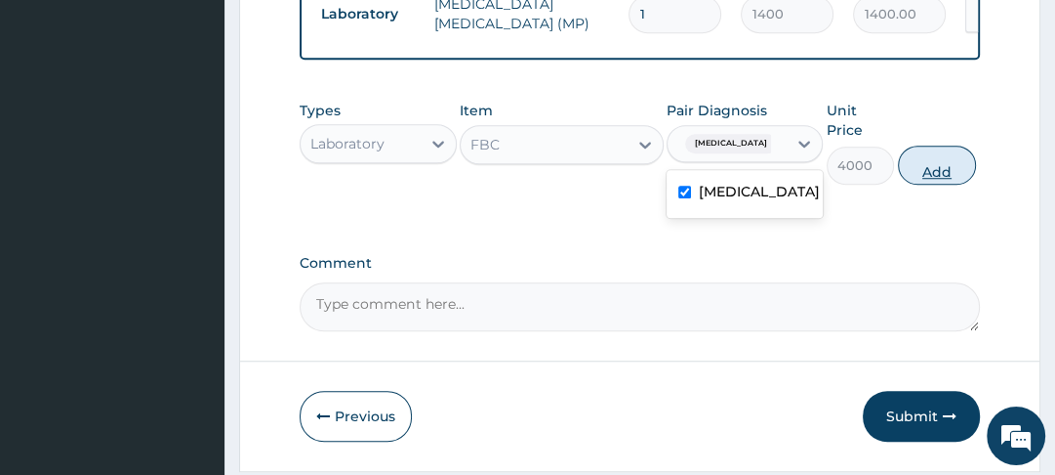
click at [922, 183] on button "Add" at bounding box center [937, 164] width 78 height 39
type input "0"
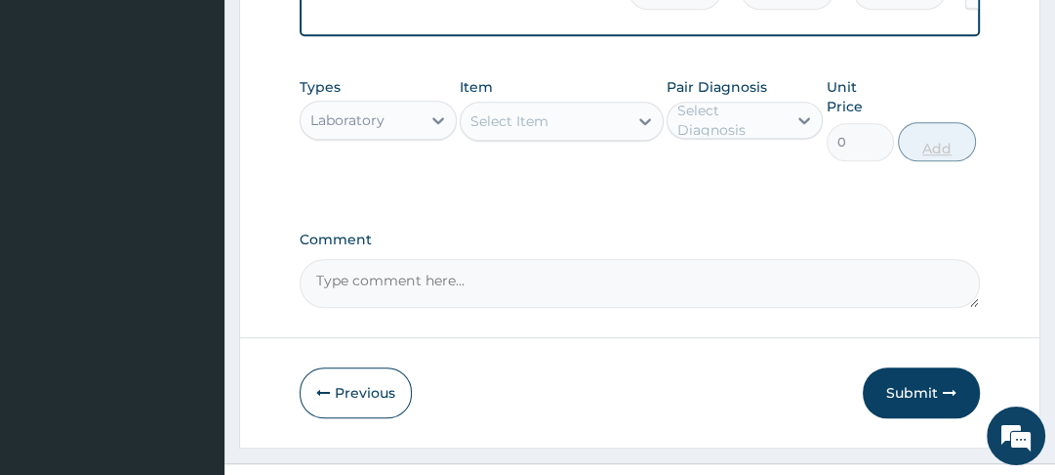
scroll to position [1129, 0]
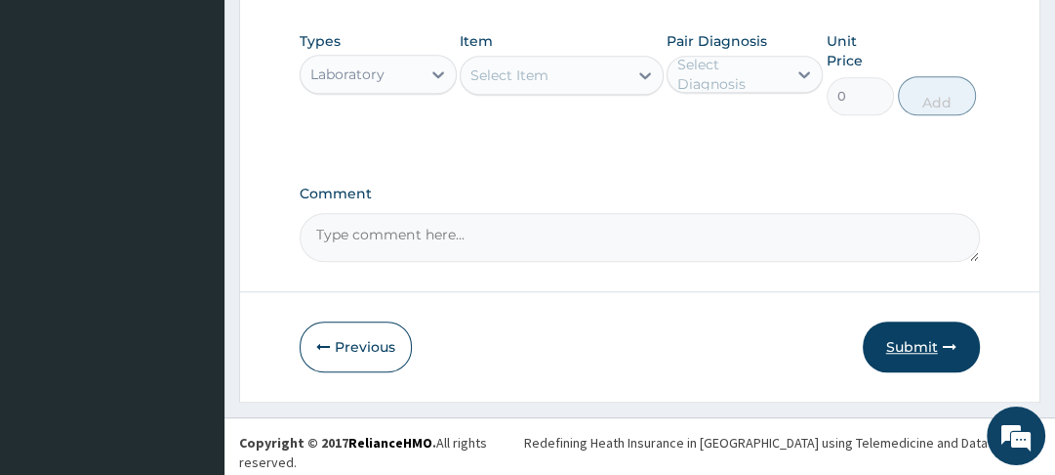
click at [918, 352] on button "Submit" at bounding box center [921, 346] width 117 height 51
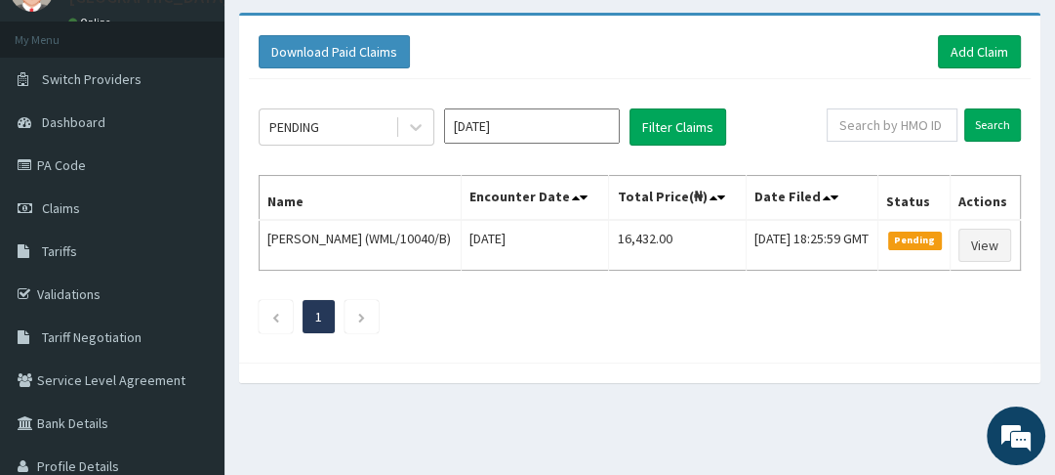
scroll to position [105, 0]
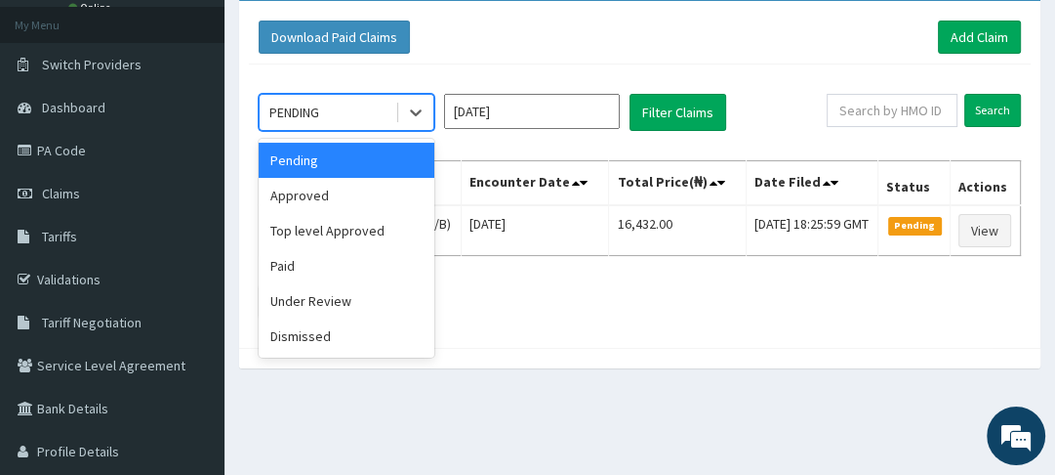
click at [319, 195] on div "Approved" at bounding box center [347, 195] width 176 height 35
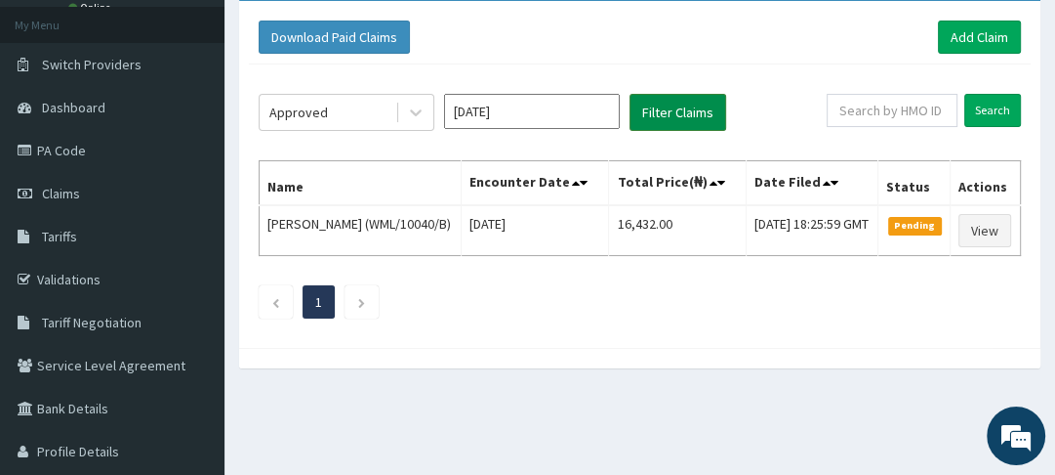
click at [703, 103] on button "Filter Claims" at bounding box center [678, 112] width 97 height 37
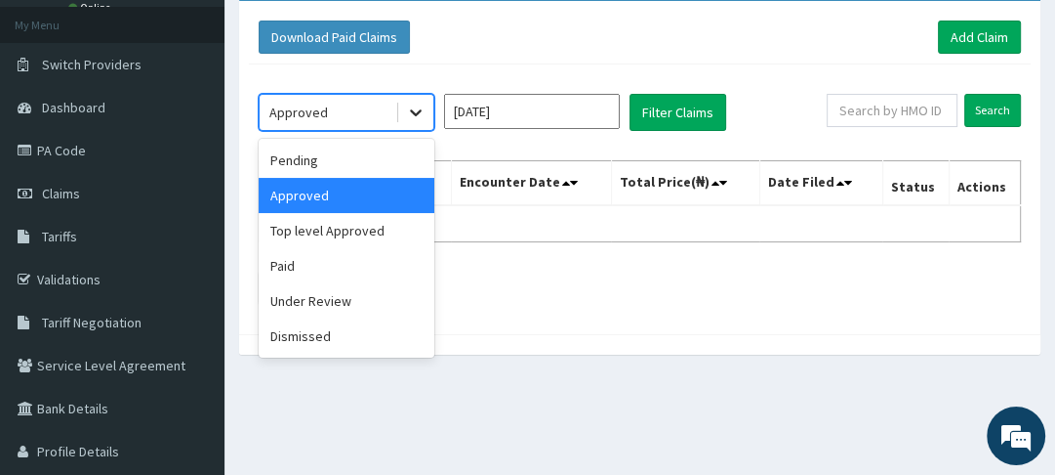
click at [418, 111] on icon at bounding box center [416, 113] width 12 height 7
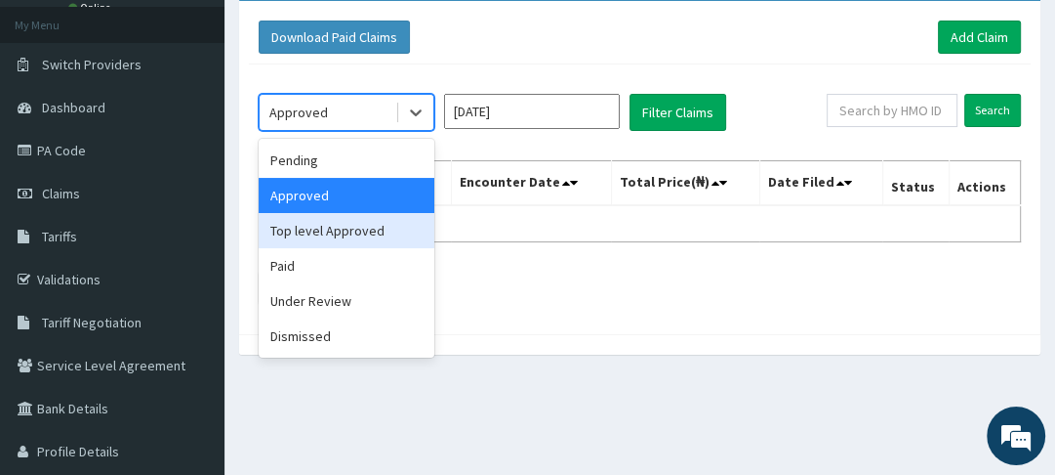
click at [321, 227] on div "Top level Approved" at bounding box center [347, 230] width 176 height 35
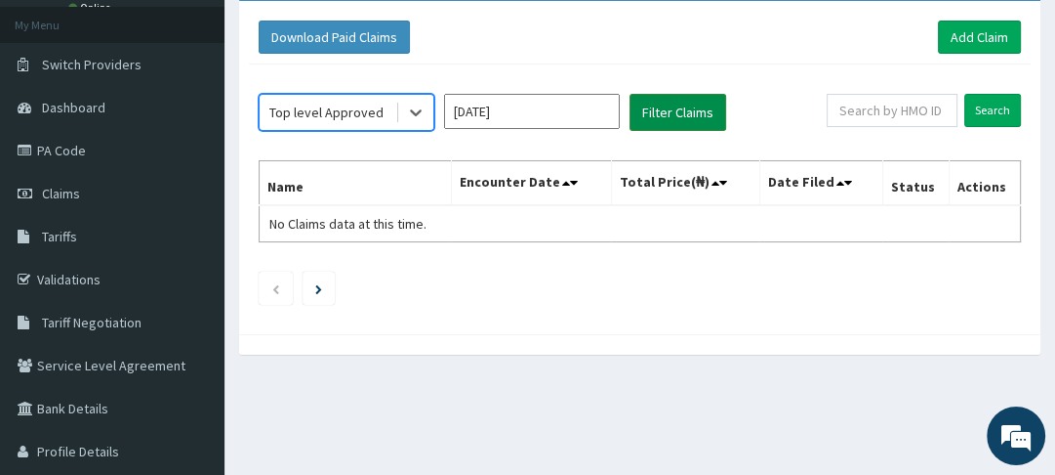
click at [642, 118] on button "Filter Claims" at bounding box center [678, 112] width 97 height 37
